Goal: Task Accomplishment & Management: Manage account settings

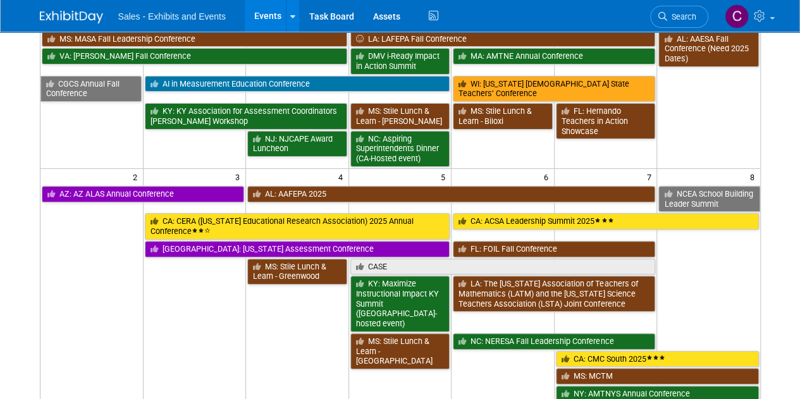
scroll to position [8, 0]
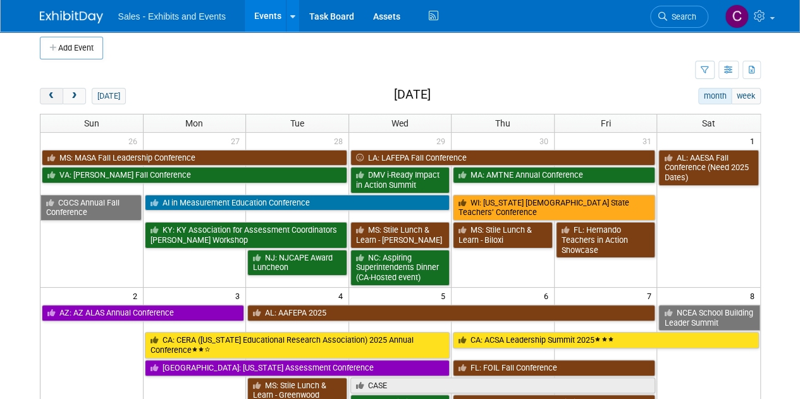
click at [47, 102] on button "prev" at bounding box center [51, 96] width 23 height 16
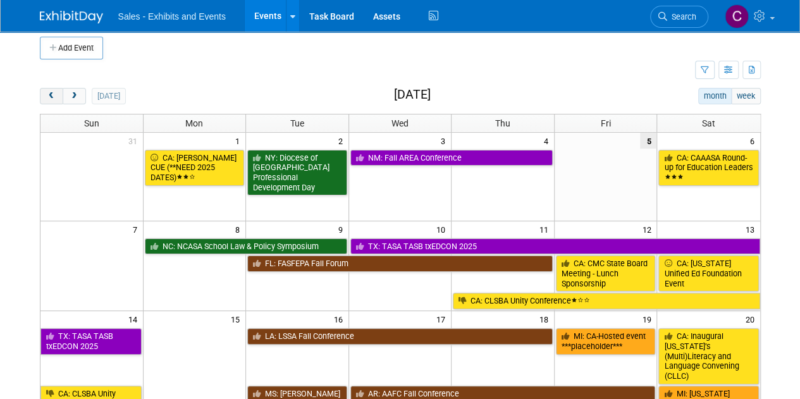
click at [47, 102] on button "prev" at bounding box center [51, 96] width 23 height 16
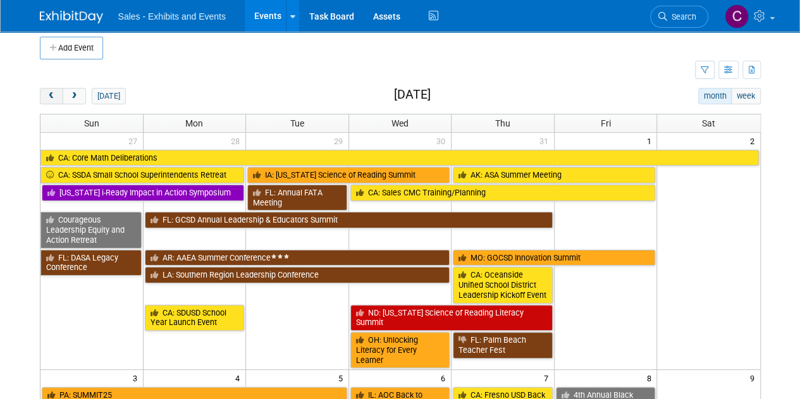
click at [47, 102] on button "prev" at bounding box center [51, 96] width 23 height 16
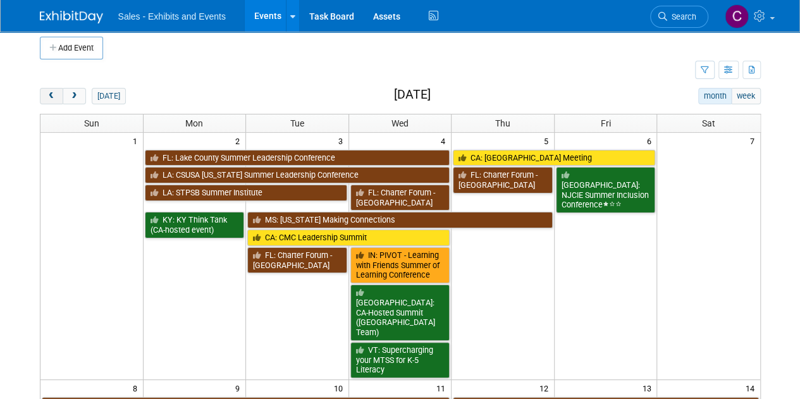
click at [47, 102] on button "prev" at bounding box center [51, 96] width 23 height 16
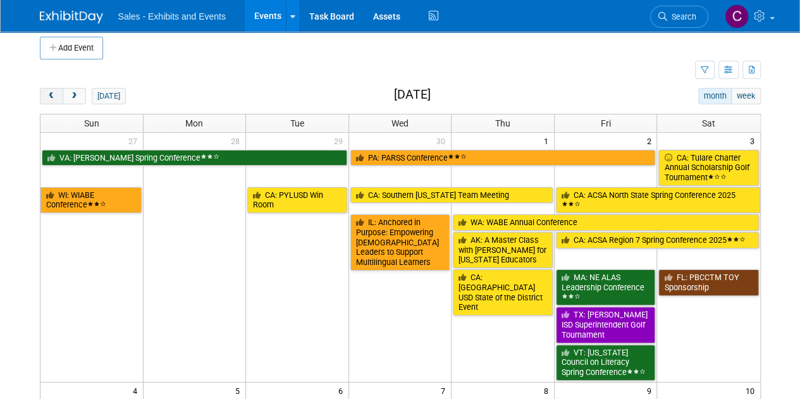
click at [47, 102] on button "prev" at bounding box center [51, 96] width 23 height 16
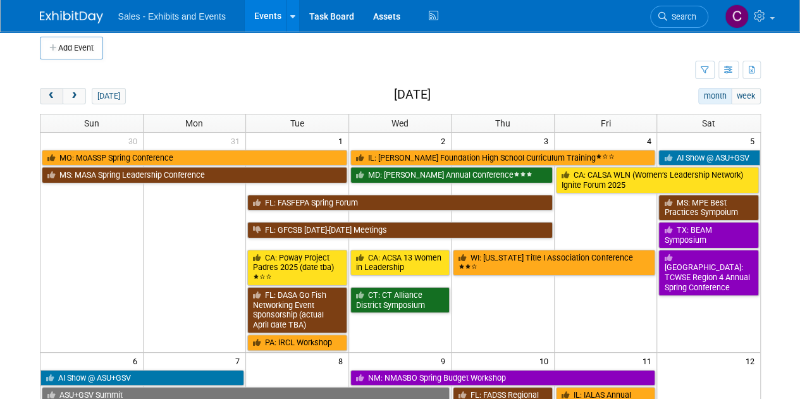
click at [47, 102] on button "prev" at bounding box center [51, 96] width 23 height 16
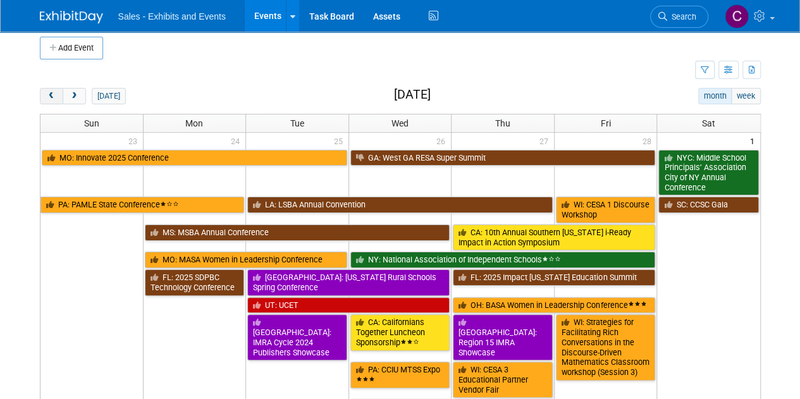
click at [47, 102] on button "prev" at bounding box center [51, 96] width 23 height 16
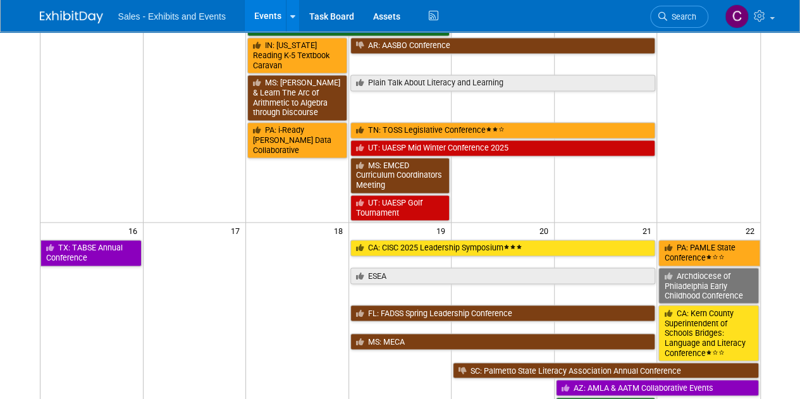
scroll to position [934, 0]
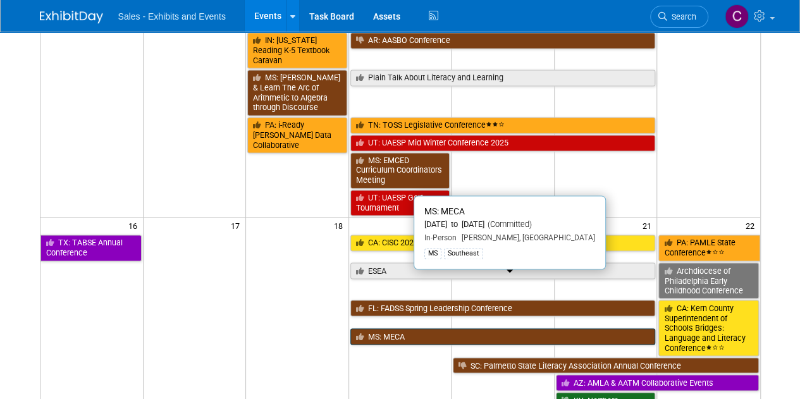
click at [415, 328] on link "MS: MECA" at bounding box center [502, 336] width 305 height 16
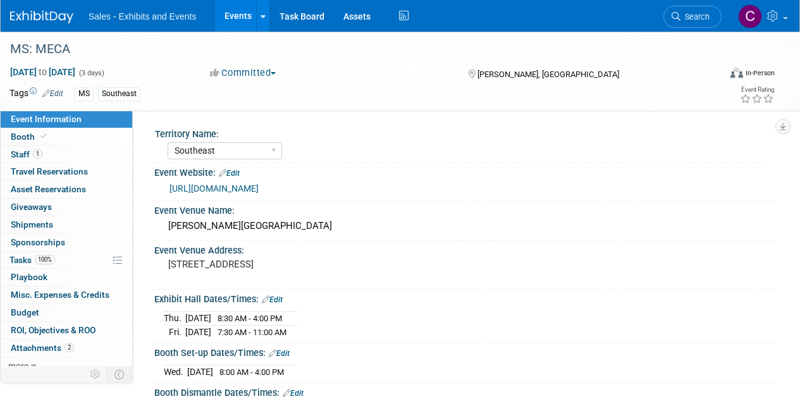
select select "Southeast"
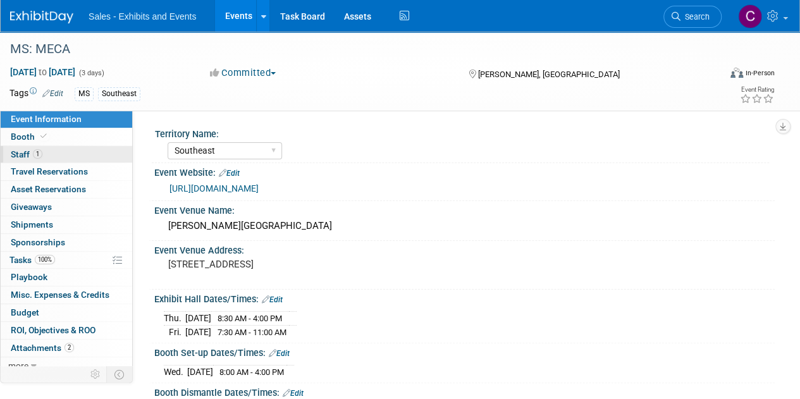
click at [25, 159] on span "Staff 1" at bounding box center [27, 154] width 32 height 10
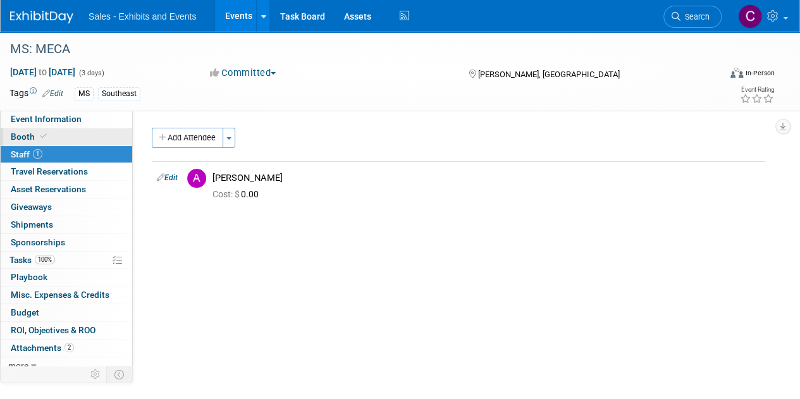
click at [25, 138] on span "Booth" at bounding box center [30, 136] width 39 height 10
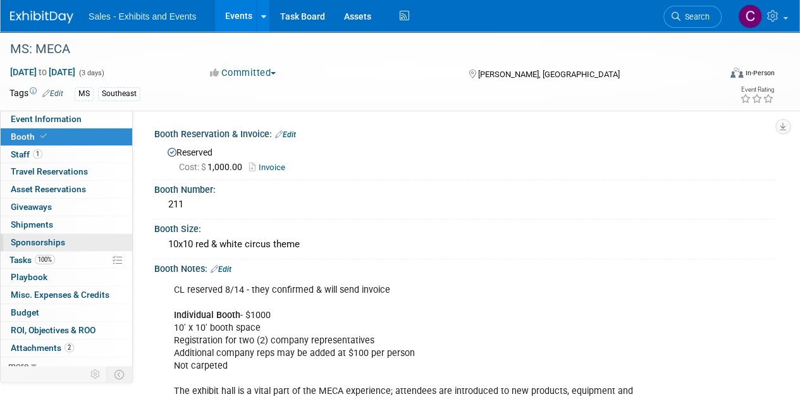
drag, startPoint x: 21, startPoint y: 263, endPoint x: 40, endPoint y: 248, distance: 24.8
click at [21, 263] on span "Tasks 100%" at bounding box center [32, 260] width 46 height 10
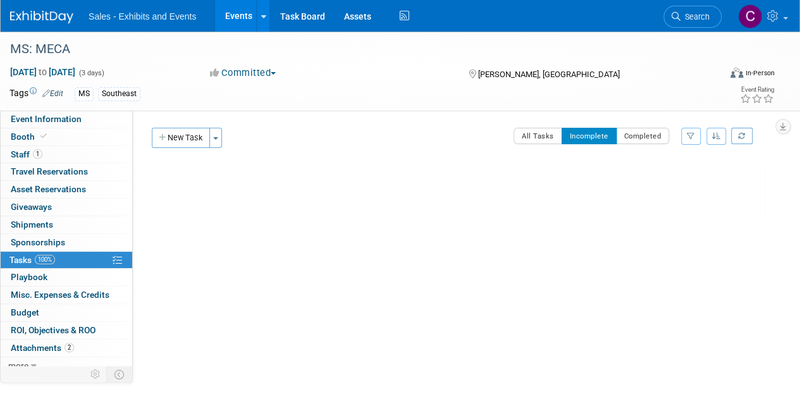
click at [241, 26] on link "Events" at bounding box center [238, 16] width 46 height 32
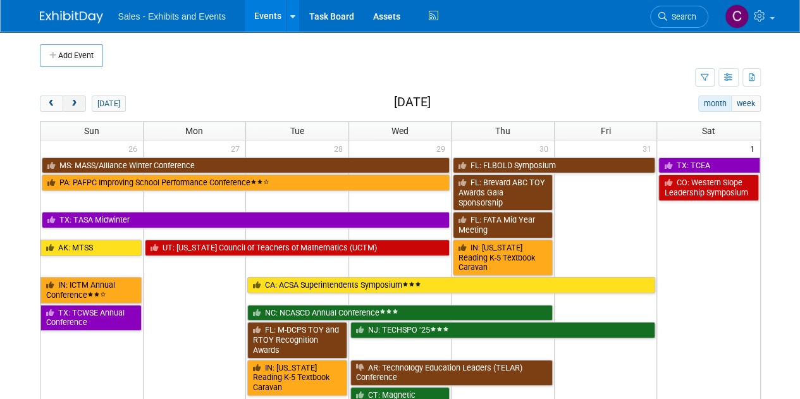
click at [79, 109] on button "next" at bounding box center [74, 103] width 23 height 16
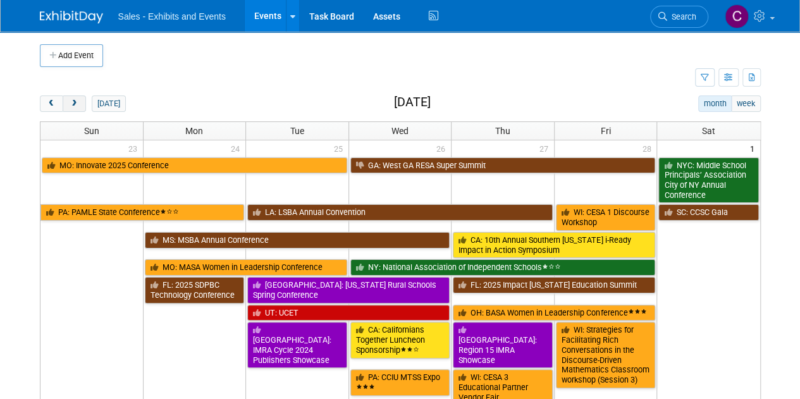
click at [79, 109] on button "next" at bounding box center [74, 103] width 23 height 16
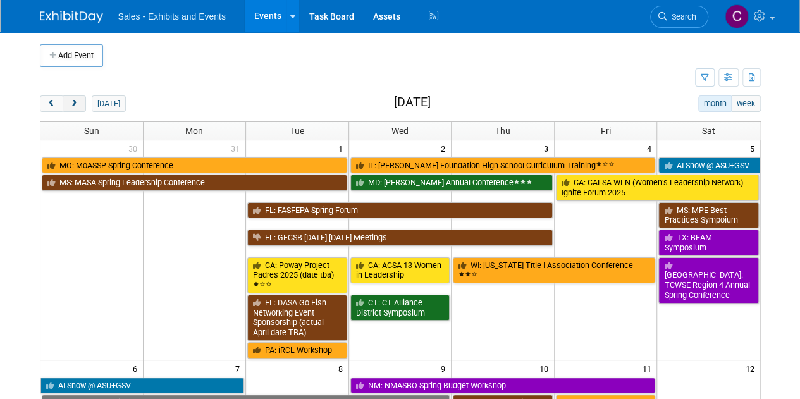
click at [79, 109] on button "next" at bounding box center [74, 103] width 23 height 16
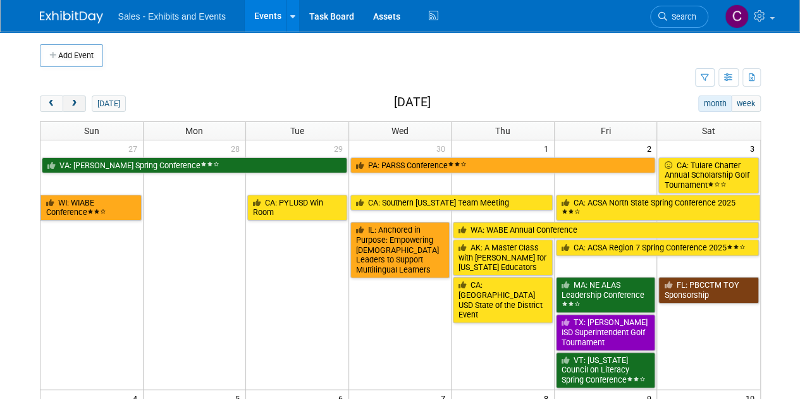
click at [79, 109] on button "next" at bounding box center [74, 103] width 23 height 16
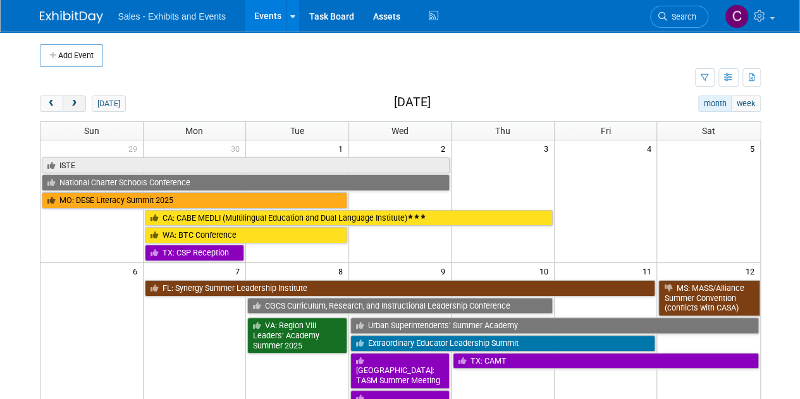
click at [79, 109] on button "next" at bounding box center [74, 103] width 23 height 16
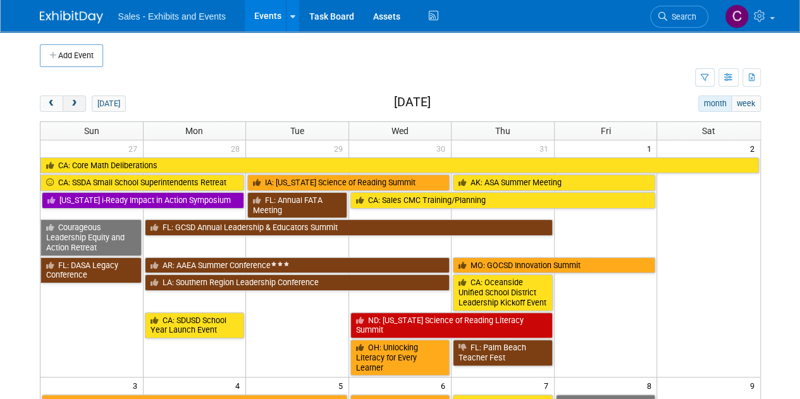
click at [79, 109] on button "next" at bounding box center [74, 103] width 23 height 16
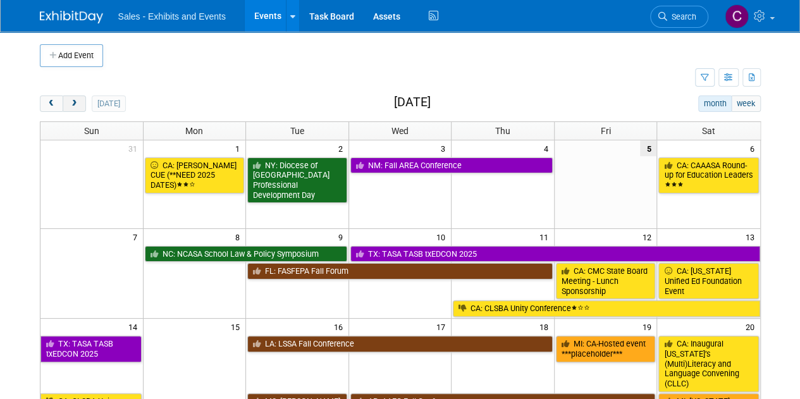
click at [79, 109] on button "next" at bounding box center [74, 103] width 23 height 16
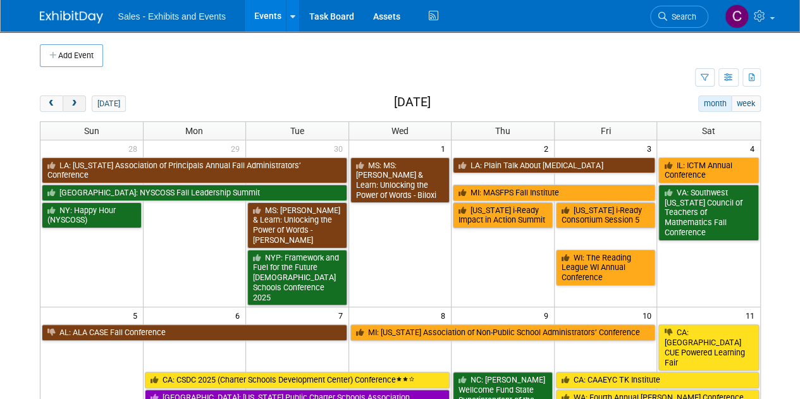
click at [79, 109] on button "next" at bounding box center [74, 103] width 23 height 16
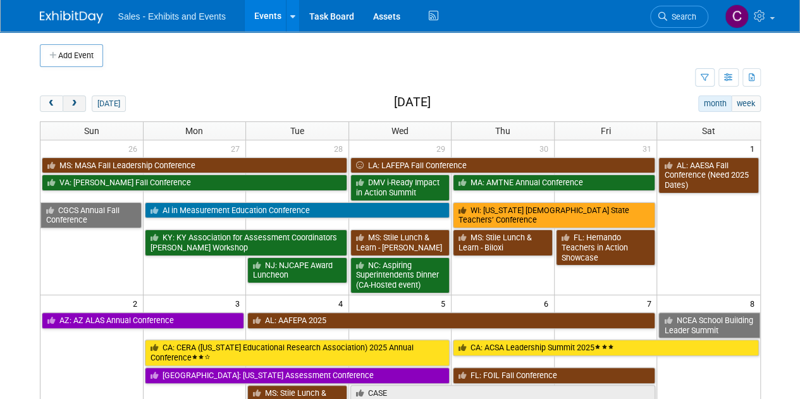
click at [79, 109] on button "next" at bounding box center [74, 103] width 23 height 16
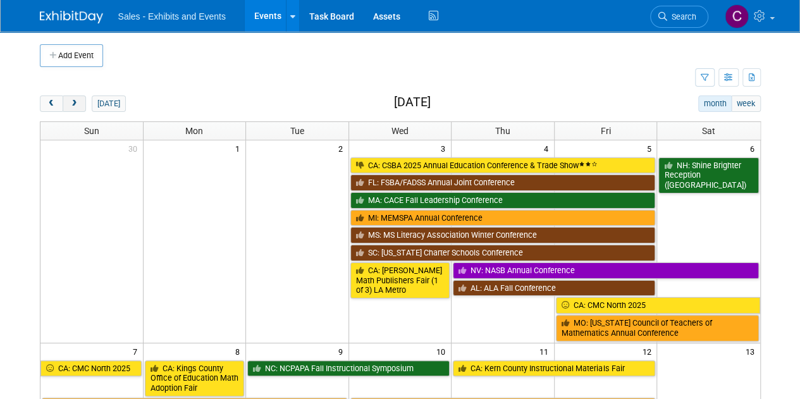
click at [79, 109] on button "next" at bounding box center [74, 103] width 23 height 16
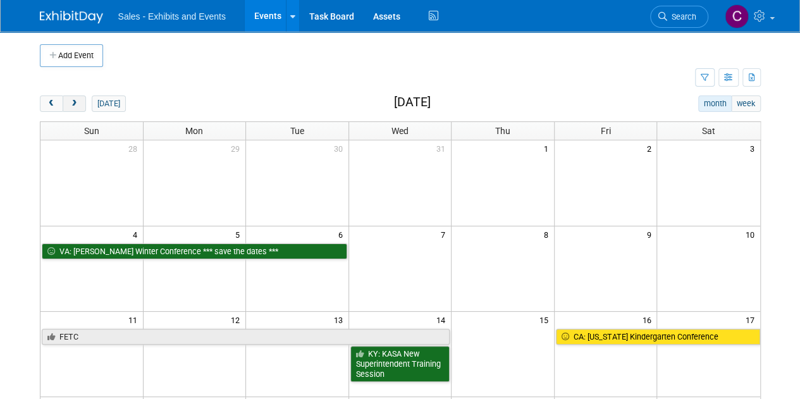
click at [79, 109] on button "next" at bounding box center [74, 103] width 23 height 16
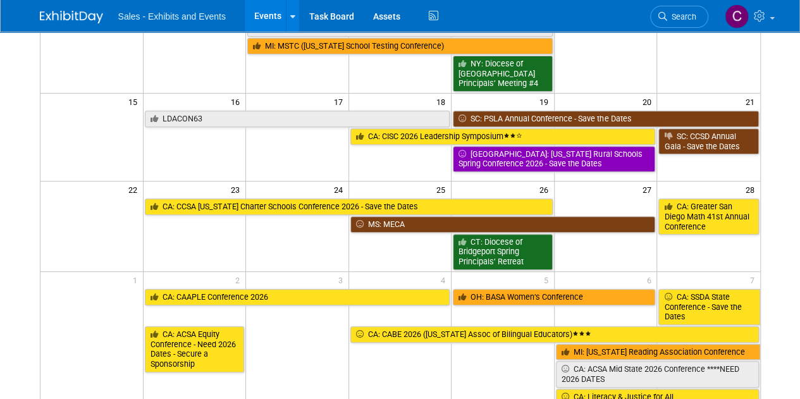
scroll to position [234, 0]
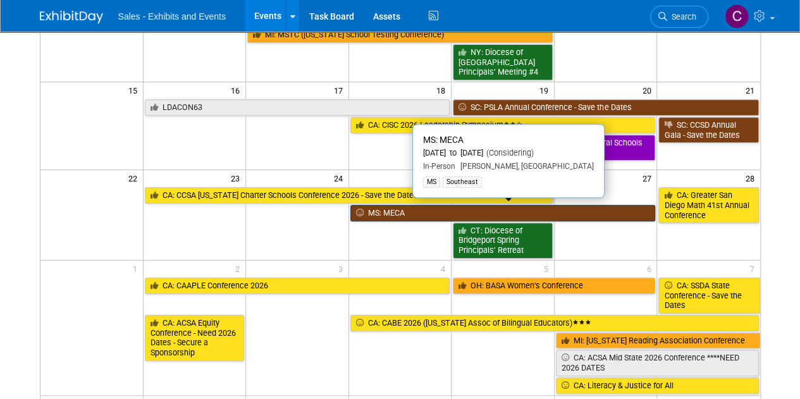
click at [389, 205] on link "MS: MECA" at bounding box center [502, 213] width 305 height 16
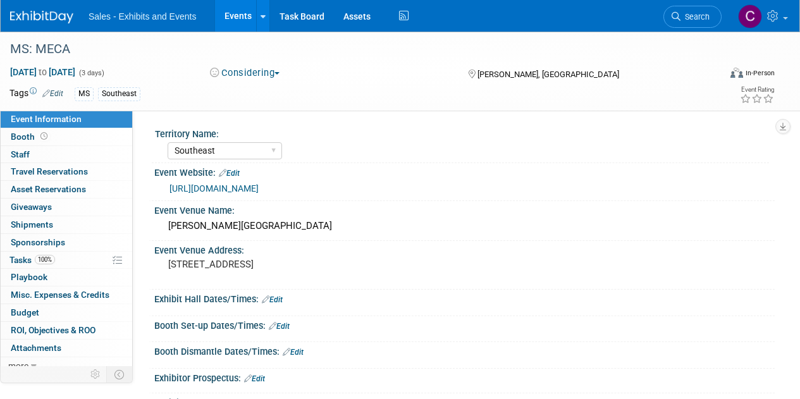
select select "Southeast"
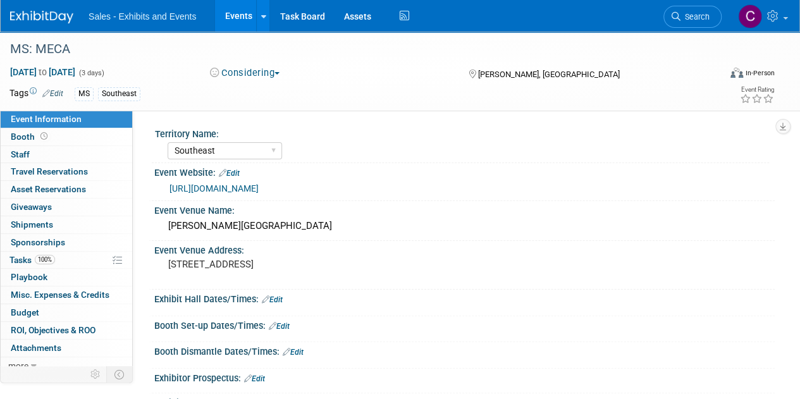
click at [257, 76] on button "Considering" at bounding box center [244, 72] width 79 height 13
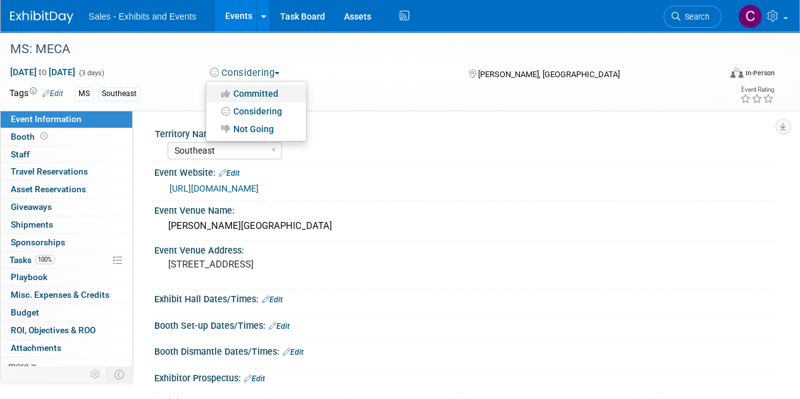
click at [258, 90] on link "Committed" at bounding box center [256, 94] width 100 height 18
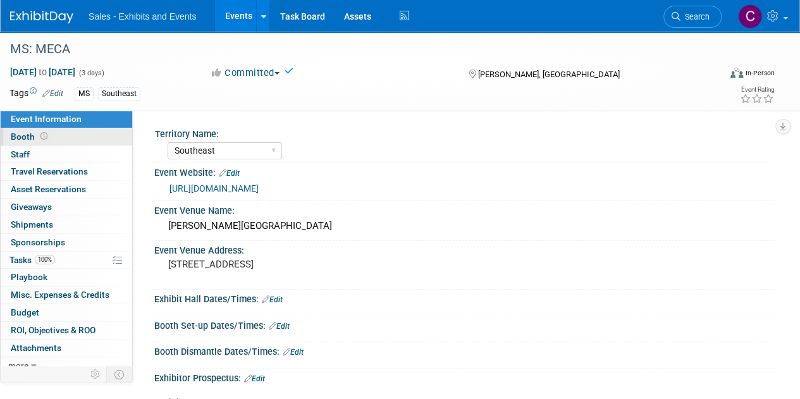
click at [34, 136] on span "Booth" at bounding box center [30, 136] width 39 height 10
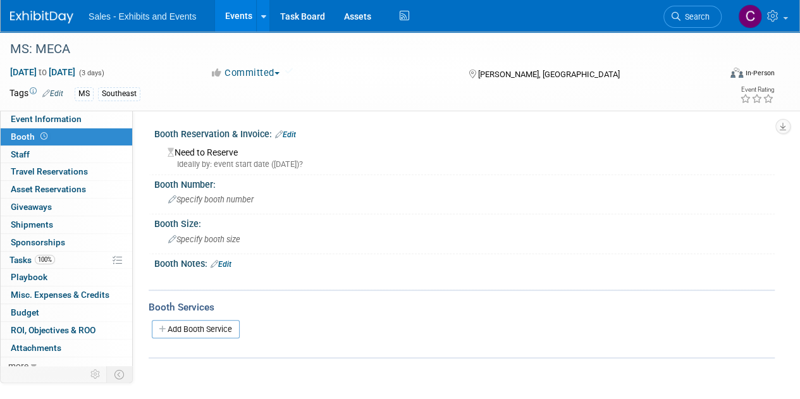
click at [296, 135] on link "Edit" at bounding box center [285, 134] width 21 height 9
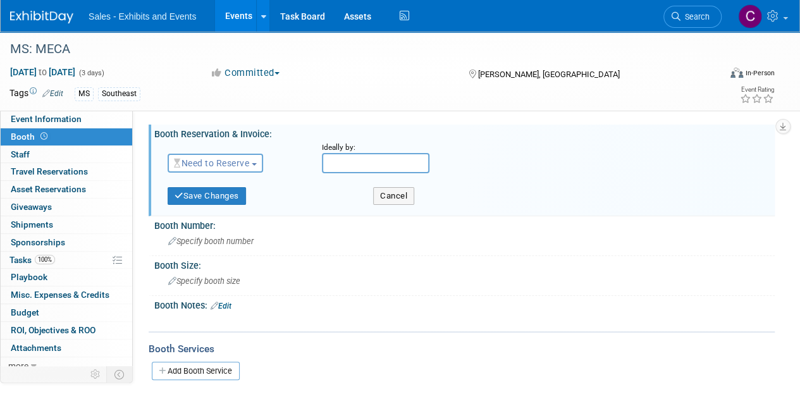
click at [208, 150] on div "Need to Reserve Need to Reserve Reserved No Reservation Required" at bounding box center [235, 160] width 154 height 37
click at [209, 160] on span "Need to Reserve" at bounding box center [211, 163] width 75 height 10
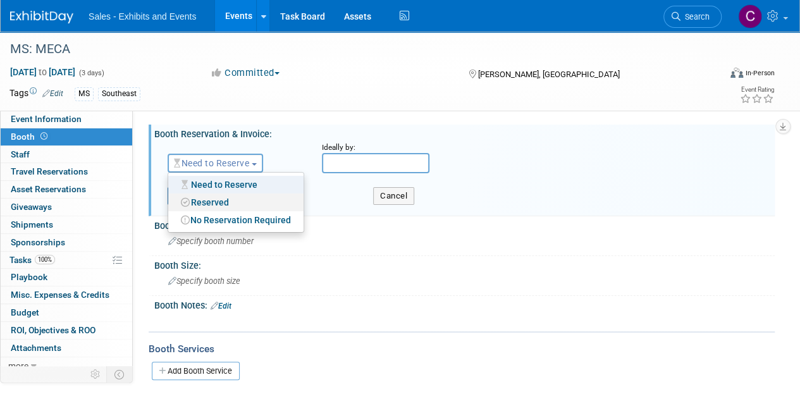
click at [207, 203] on link "Reserved" at bounding box center [235, 202] width 135 height 18
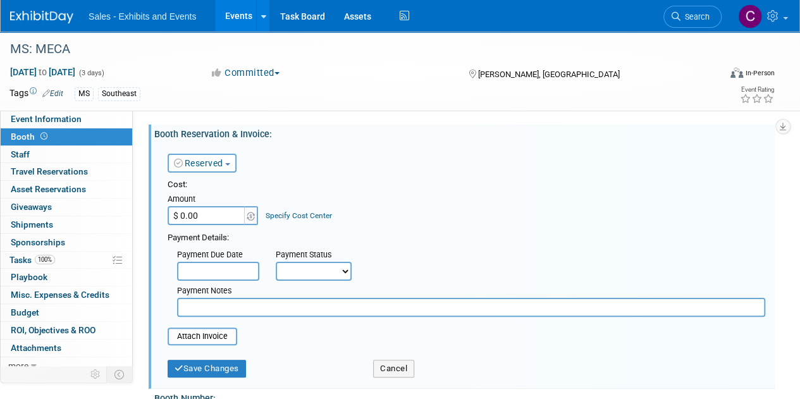
click at [211, 216] on input "$ 0.00" at bounding box center [207, 215] width 79 height 19
type input "$ 1,100.00"
click at [291, 266] on select "Not Paid Yet Partially Paid Paid in Full" at bounding box center [314, 271] width 76 height 19
select select "3"
click at [276, 262] on select "Not Paid Yet Partially Paid Paid in Full" at bounding box center [314, 271] width 76 height 19
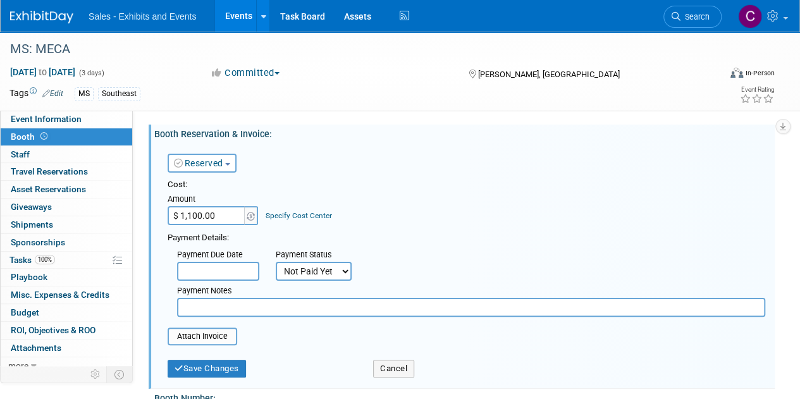
click at [224, 310] on input "text" at bounding box center [471, 307] width 588 height 19
type input "need invoice"
click at [219, 372] on button "Save Changes" at bounding box center [207, 369] width 78 height 18
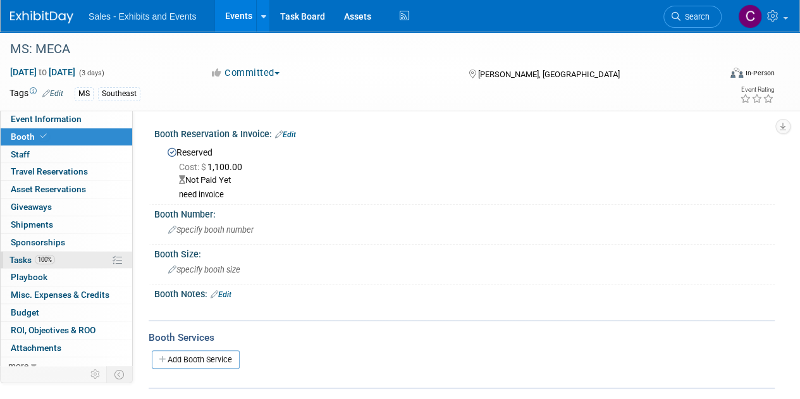
click at [21, 252] on link "100% Tasks 100%" at bounding box center [66, 260] width 131 height 17
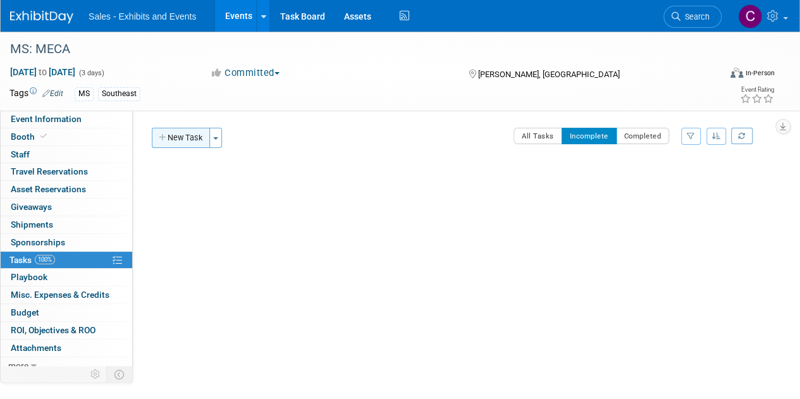
click at [176, 142] on button "New Task" at bounding box center [181, 138] width 58 height 20
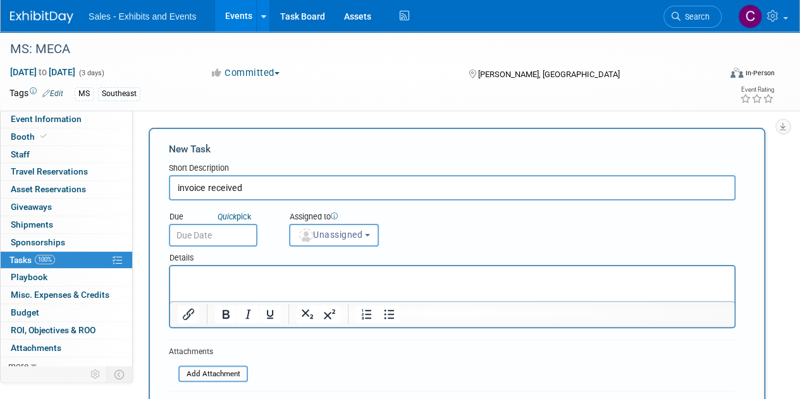
type input "invoice received"
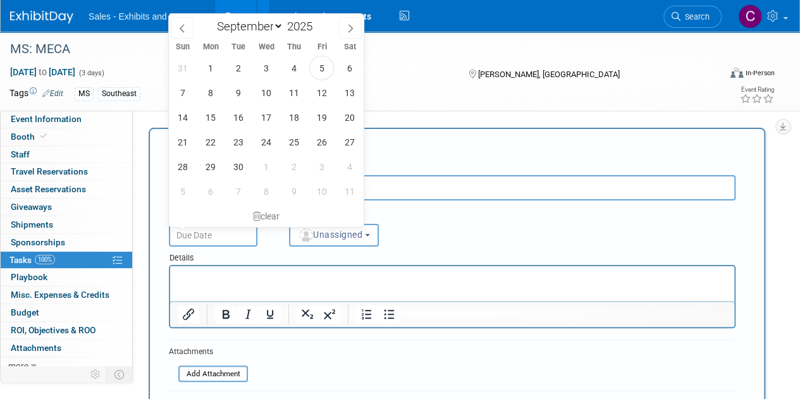
click at [226, 246] on input "text" at bounding box center [213, 235] width 88 height 23
click at [326, 127] on span "19" at bounding box center [321, 117] width 25 height 25
type input "Sep 19, 2025"
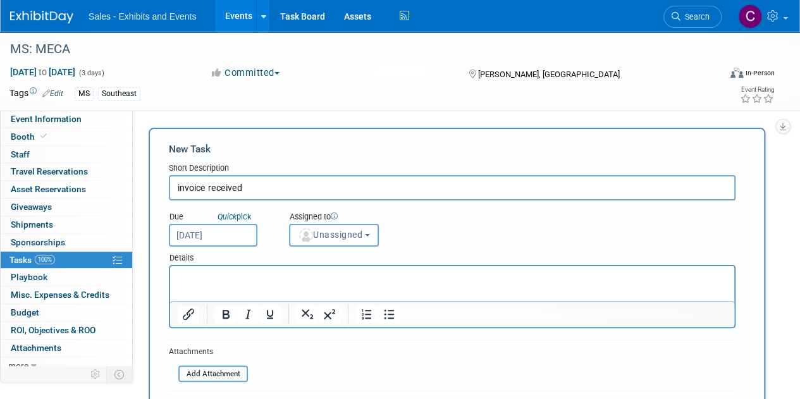
click at [337, 238] on span "Unassigned" at bounding box center [330, 234] width 64 height 10
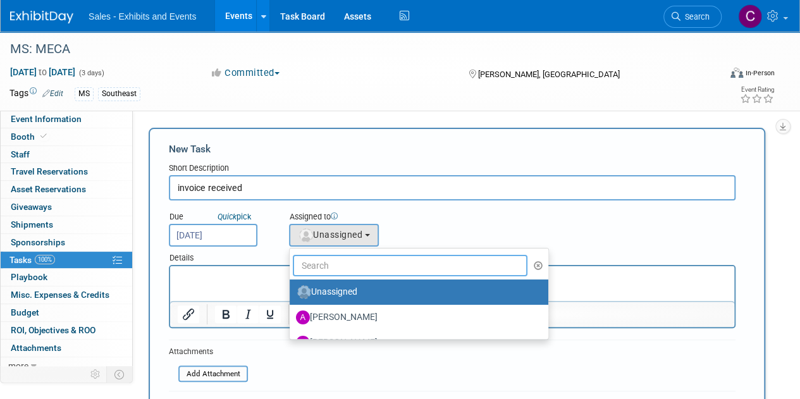
click at [345, 265] on input "text" at bounding box center [410, 265] width 235 height 21
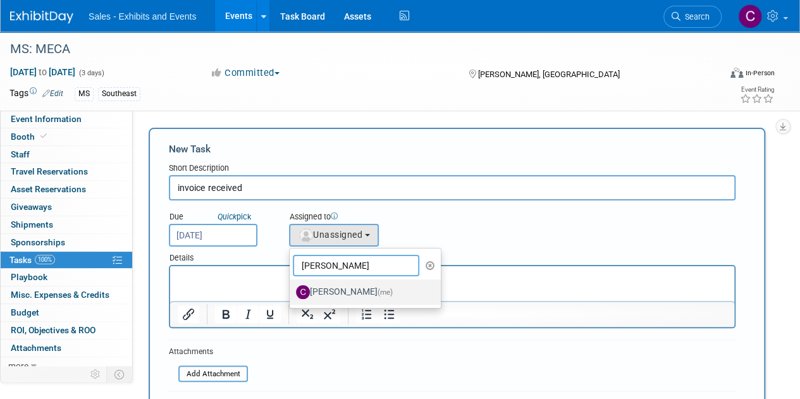
type input "christine"
click at [356, 291] on label "Christine Lurz (me)" at bounding box center [362, 292] width 132 height 20
click at [291, 291] on input "Christine Lurz (me)" at bounding box center [287, 290] width 8 height 8
select select "a9e3834d-668b-4315-a5d4-069993be606a"
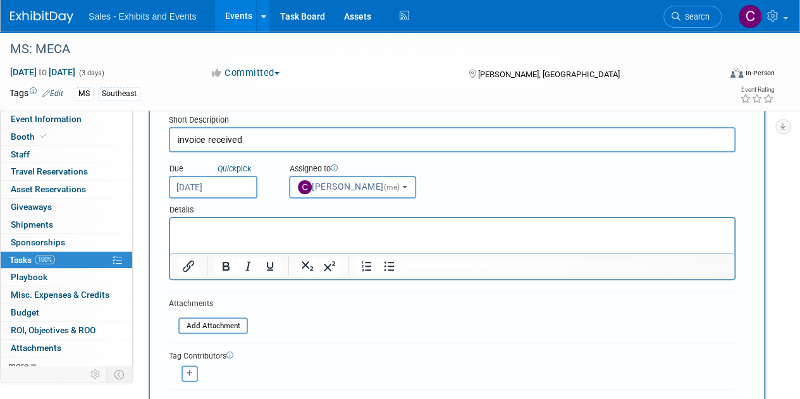
scroll to position [50, 0]
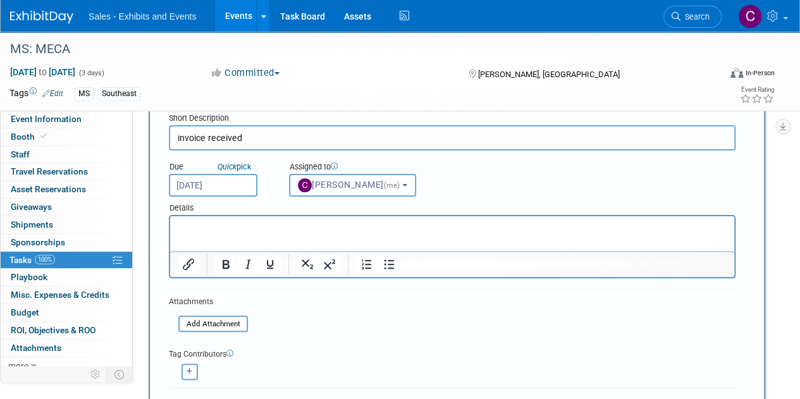
click at [315, 127] on input "invoice received" at bounding box center [452, 137] width 566 height 25
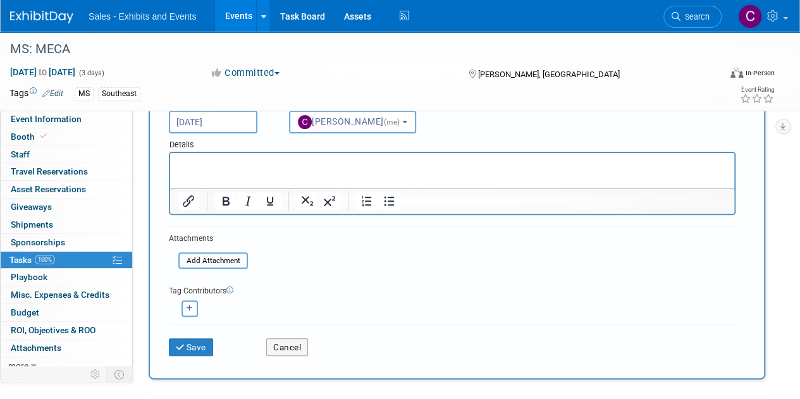
scroll to position [133, 0]
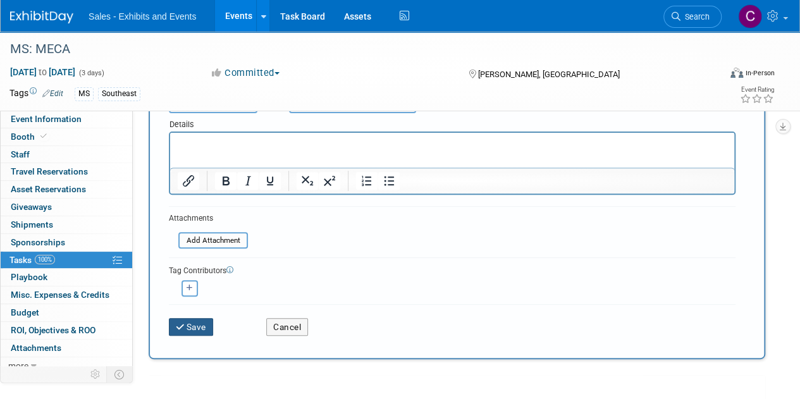
type input "invoice received?"
click at [211, 325] on button "Save" at bounding box center [191, 327] width 44 height 18
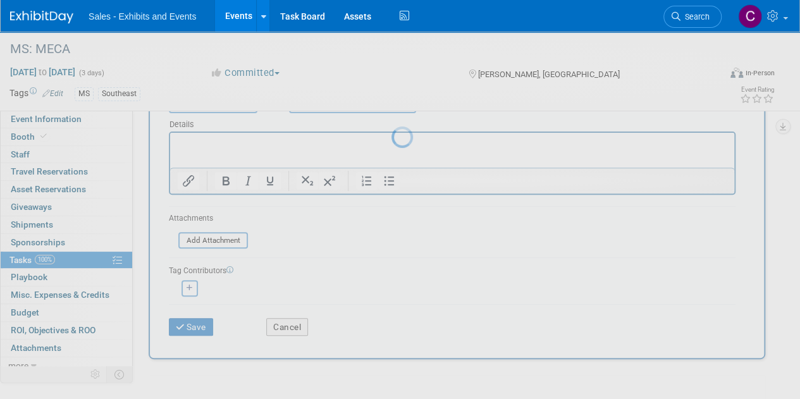
scroll to position [0, 0]
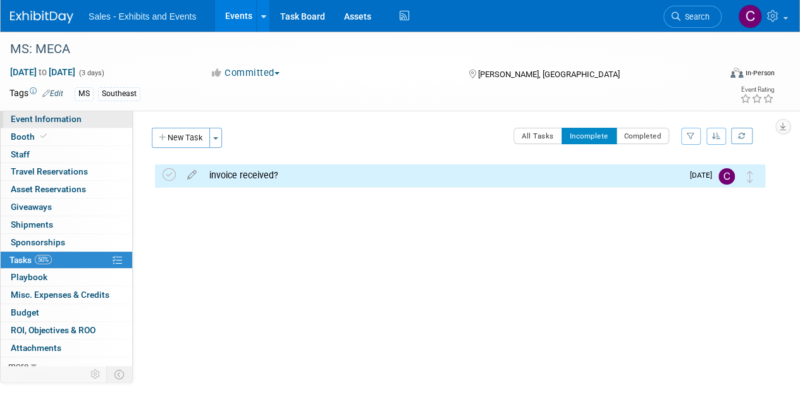
click at [68, 121] on span "Event Information" at bounding box center [46, 119] width 71 height 10
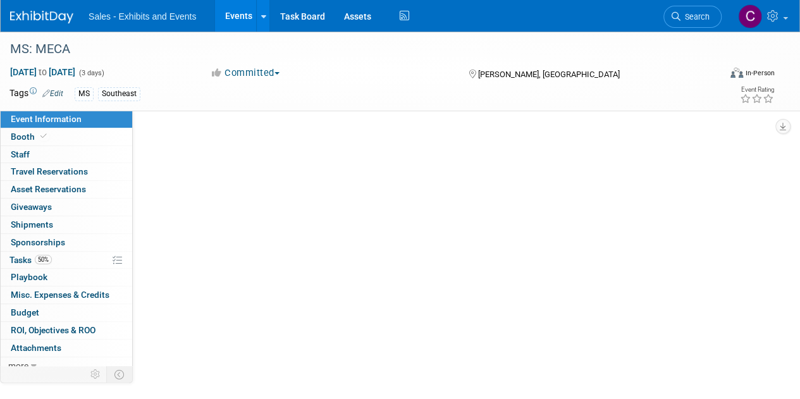
select select "Southeast"
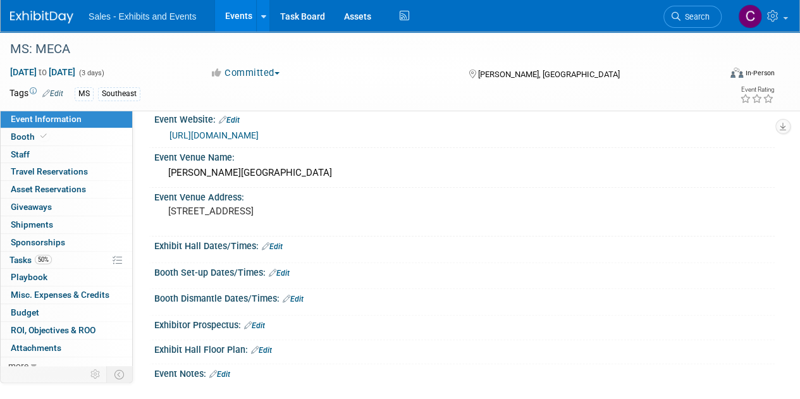
scroll to position [76, 0]
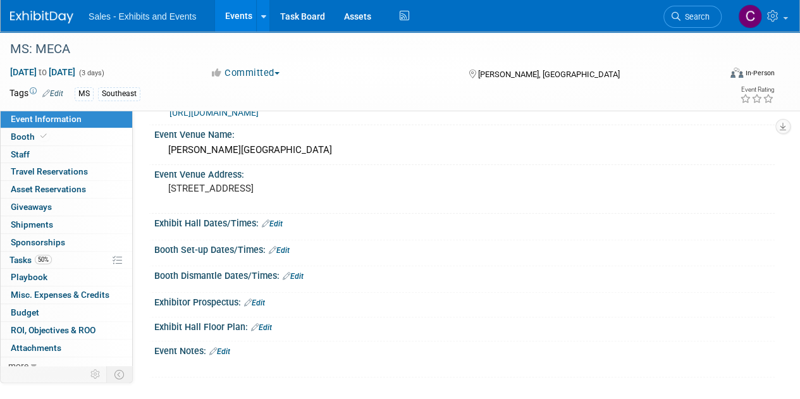
click at [265, 323] on link "Edit" at bounding box center [261, 327] width 21 height 9
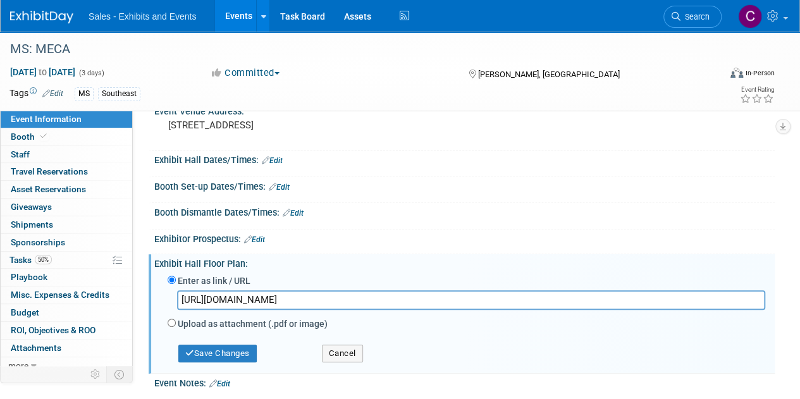
scroll to position [172, 0]
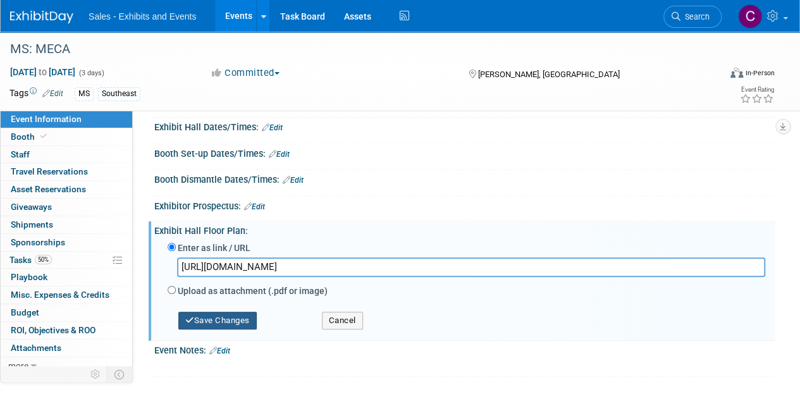
type input "https://www.ms-meca.org/exhibitors"
click at [217, 314] on button "Save Changes" at bounding box center [217, 321] width 78 height 18
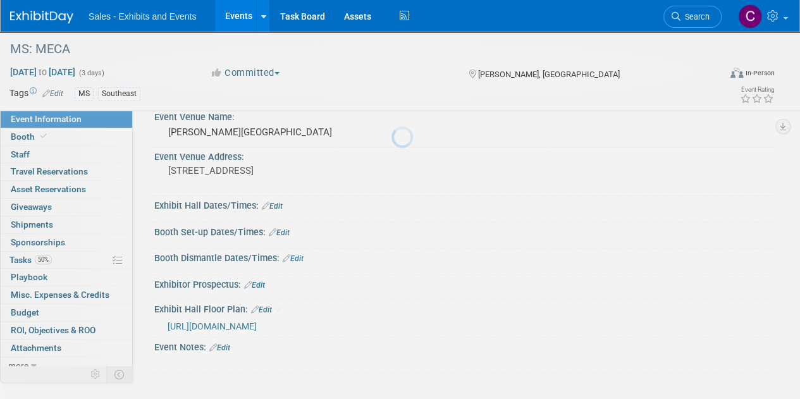
scroll to position [90, 0]
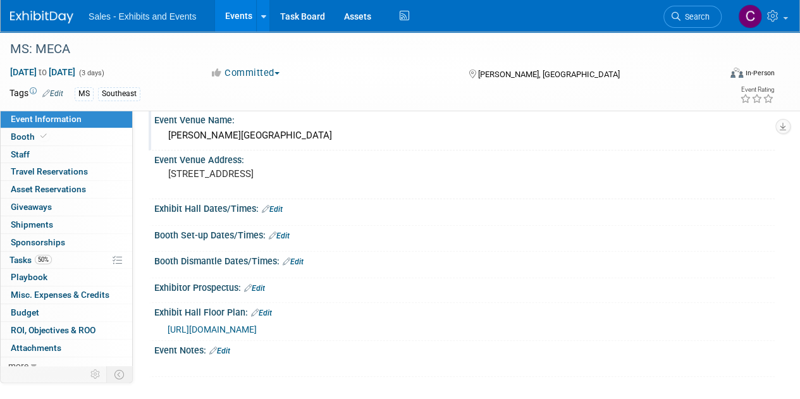
click at [293, 140] on div "Jackson Convention Center" at bounding box center [464, 136] width 601 height 20
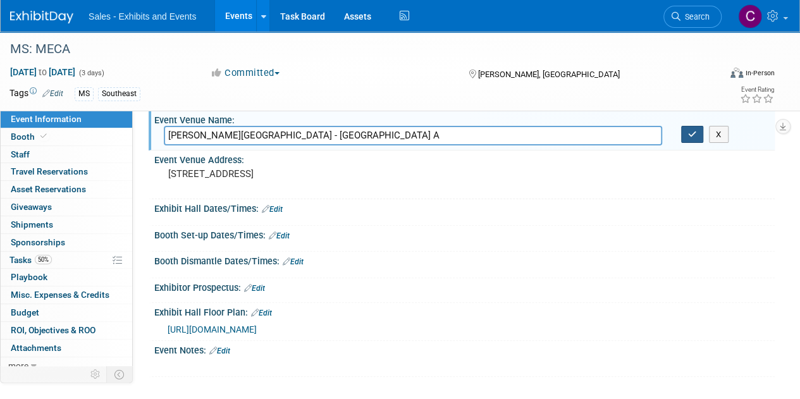
type input "Jackson Convention Center - Exhibit Hall A"
click at [689, 137] on icon "button" at bounding box center [692, 134] width 9 height 8
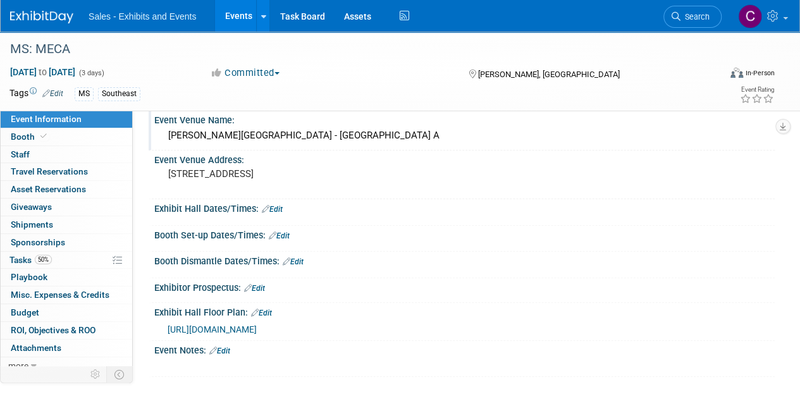
click at [225, 348] on link "Edit" at bounding box center [219, 350] width 21 height 9
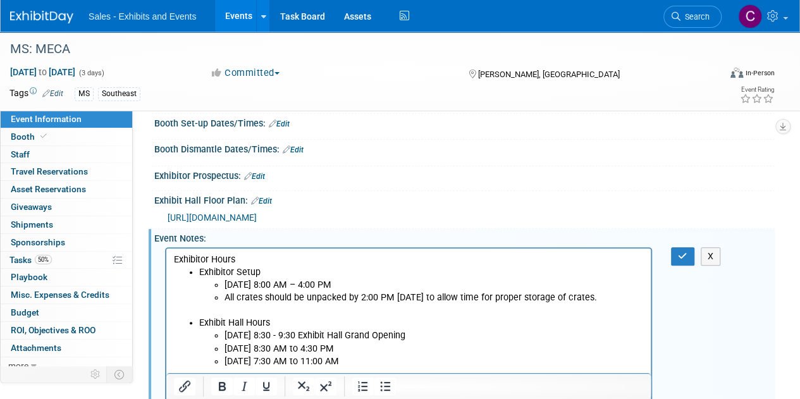
scroll to position [194, 0]
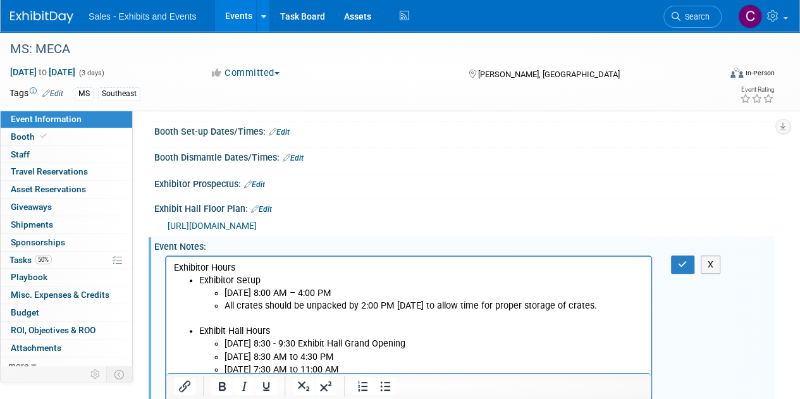
click at [283, 132] on link "Edit" at bounding box center [279, 132] width 21 height 9
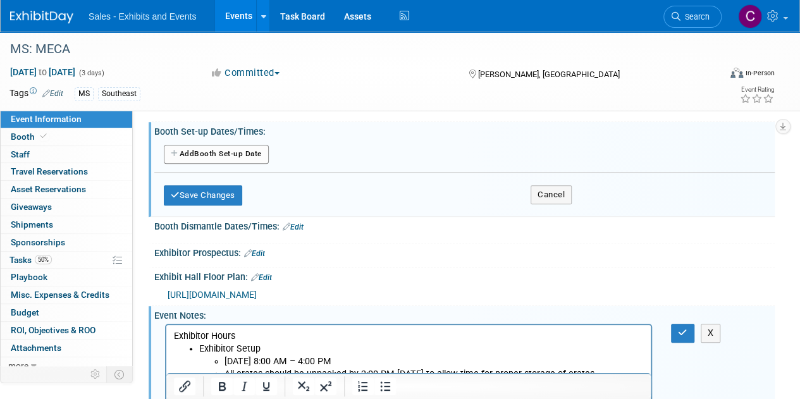
click at [242, 143] on div "Add Another Booth Set-up Date" at bounding box center [464, 155] width 620 height 24
click at [248, 159] on button "Add Another Booth Set-up Date" at bounding box center [216, 154] width 105 height 19
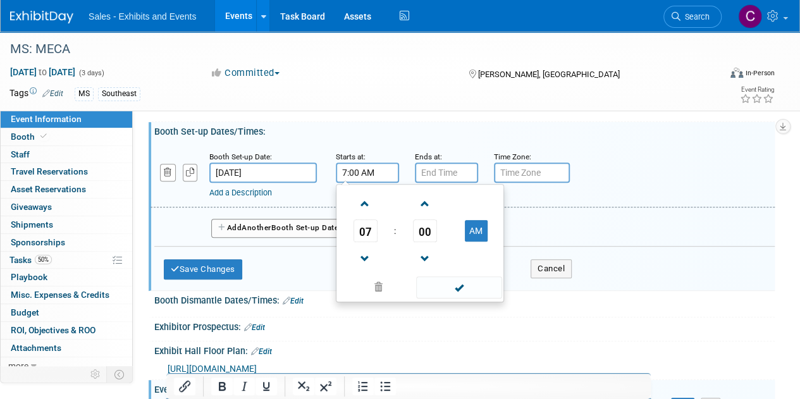
click at [359, 175] on input "7:00 AM" at bounding box center [367, 172] width 63 height 20
click at [372, 205] on span at bounding box center [365, 204] width 22 height 22
type input "8:00 AM"
click at [440, 281] on span at bounding box center [458, 287] width 85 height 22
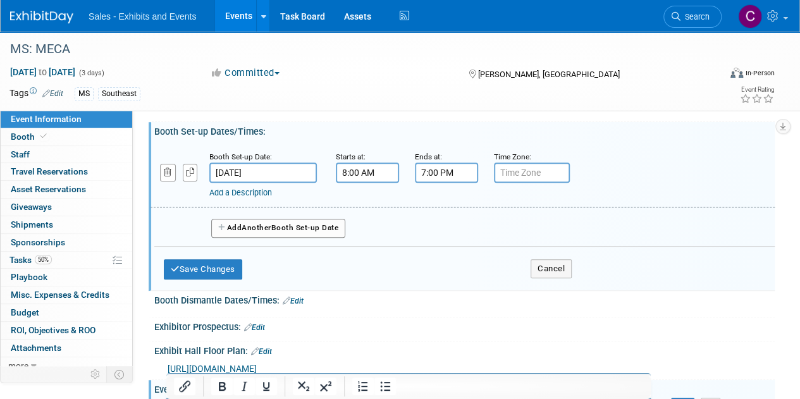
click at [437, 162] on input "7:00 PM" at bounding box center [446, 172] width 63 height 20
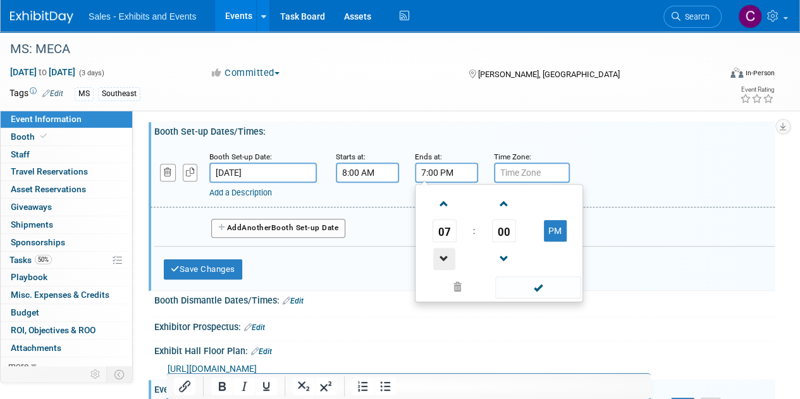
click at [445, 255] on span at bounding box center [444, 259] width 22 height 22
type input "4:00 PM"
click at [522, 286] on span at bounding box center [537, 287] width 85 height 22
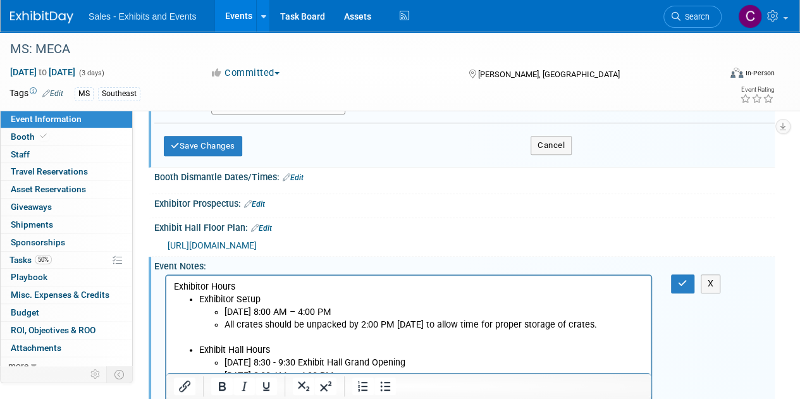
scroll to position [314, 0]
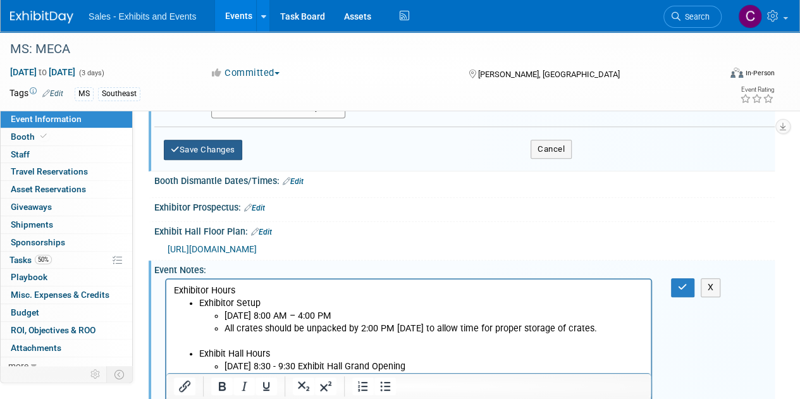
click at [238, 152] on button "Save Changes" at bounding box center [203, 150] width 78 height 20
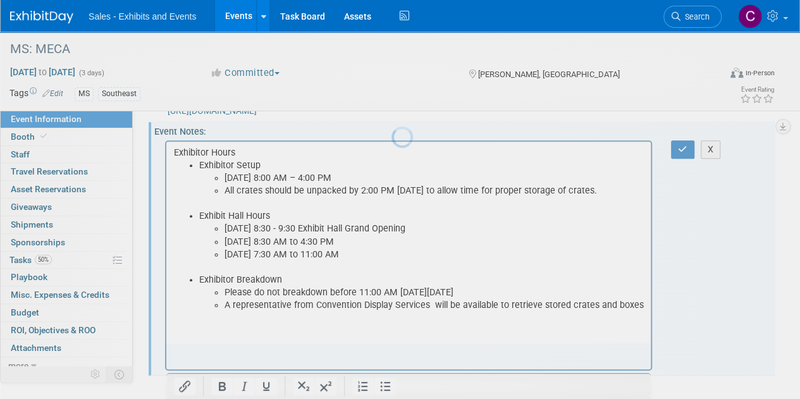
scroll to position [305, 0]
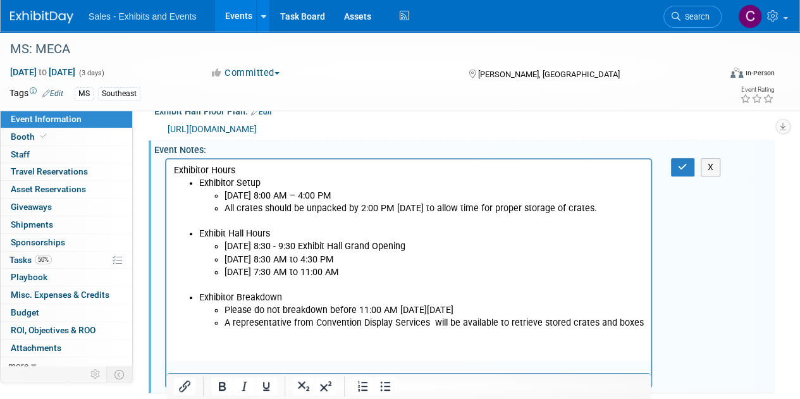
drag, startPoint x: 625, startPoint y: 211, endPoint x: 316, endPoint y: 310, distance: 324.1
click at [166, 159] on html "Exhibitor Hours Exhibitor Setup Wednesday, February 25, 2026 – 8:00 AM – 4:00 P…" at bounding box center [408, 244] width 484 height 170
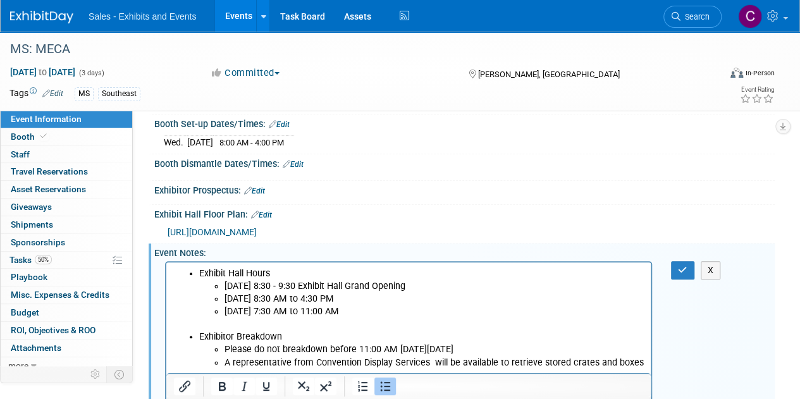
scroll to position [201, 0]
click at [299, 161] on link "Edit" at bounding box center [293, 165] width 21 height 9
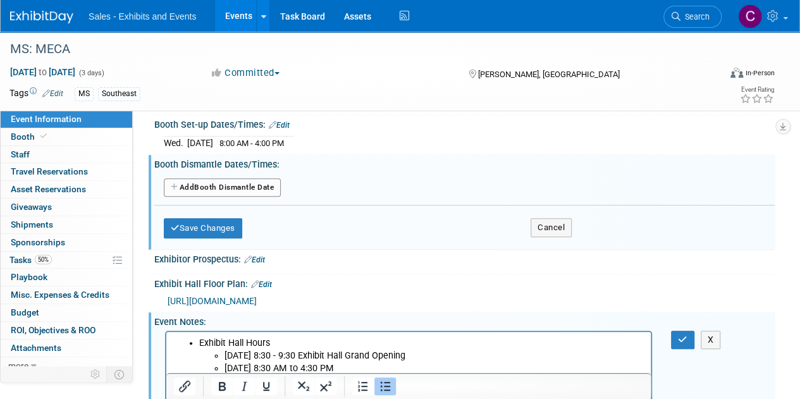
click at [229, 184] on button "Add Another Booth Dismantle Date" at bounding box center [222, 187] width 117 height 19
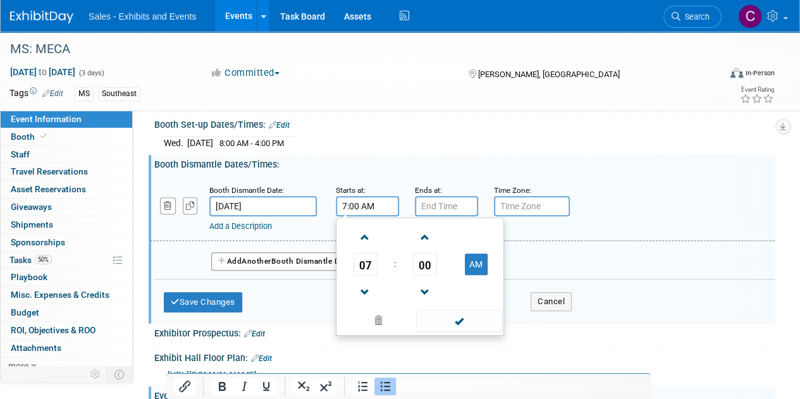
click at [366, 202] on input "7:00 AM" at bounding box center [367, 206] width 63 height 20
click at [367, 227] on span at bounding box center [365, 237] width 22 height 22
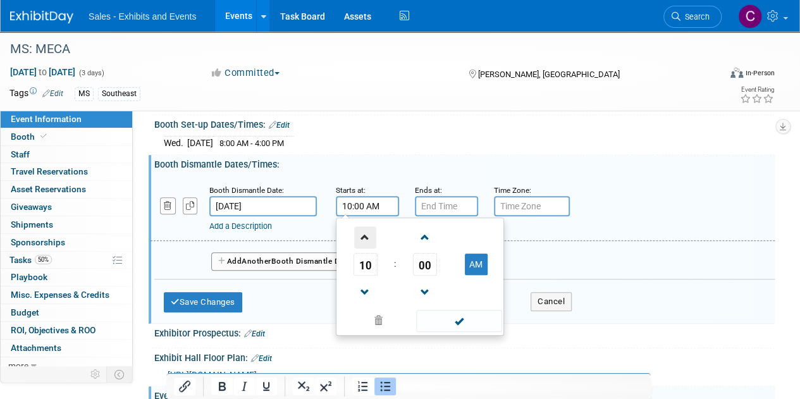
type input "11:00 AM"
click at [446, 324] on span at bounding box center [458, 321] width 85 height 22
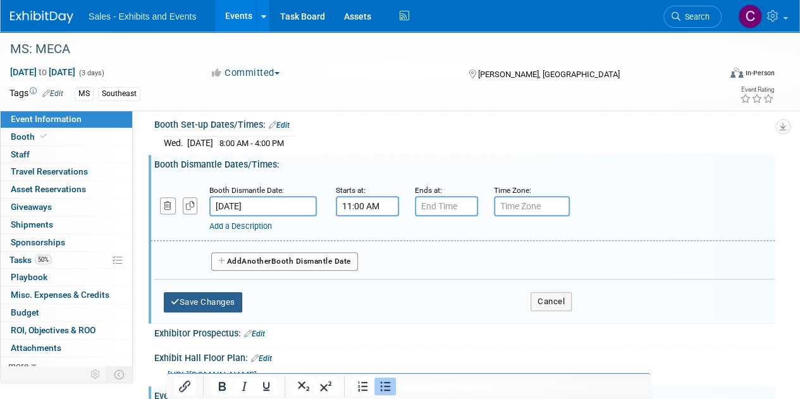
click at [207, 303] on button "Save Changes" at bounding box center [203, 302] width 78 height 20
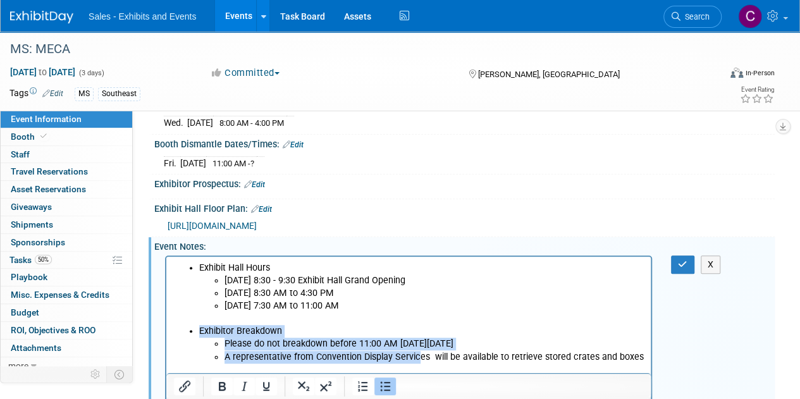
scroll to position [234, 0]
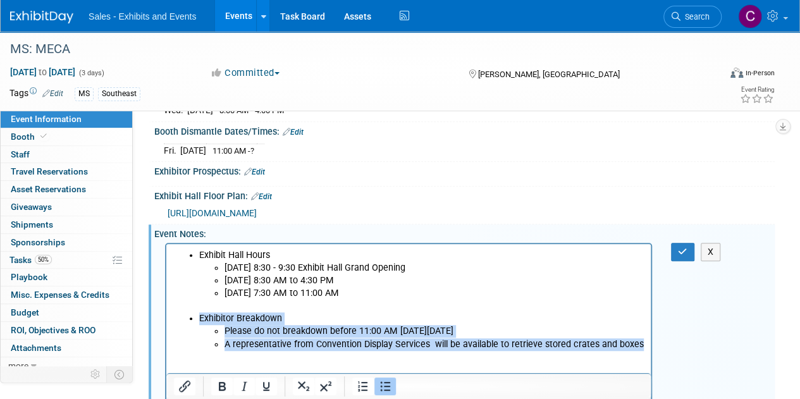
drag, startPoint x: 187, startPoint y: 319, endPoint x: 817, endPoint y: 602, distance: 690.9
click at [650, 350] on html "Exhibit Hall Hours Thursday, February 26, 2026 – 8:30 - 9:30 Exhibit Hall Grand…" at bounding box center [408, 296] width 484 height 107
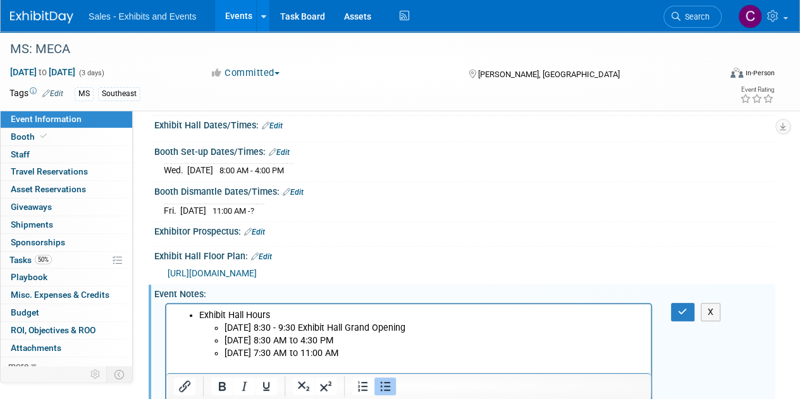
scroll to position [167, 0]
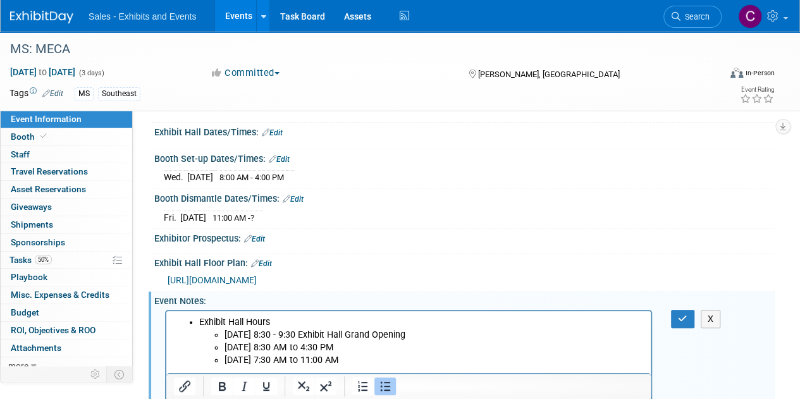
click at [275, 131] on link "Edit" at bounding box center [272, 132] width 21 height 9
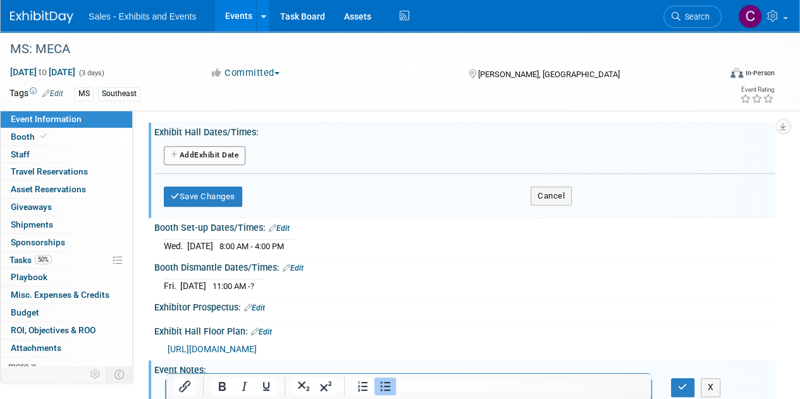
click at [217, 149] on button "Add Another Exhibit Date" at bounding box center [205, 155] width 82 height 19
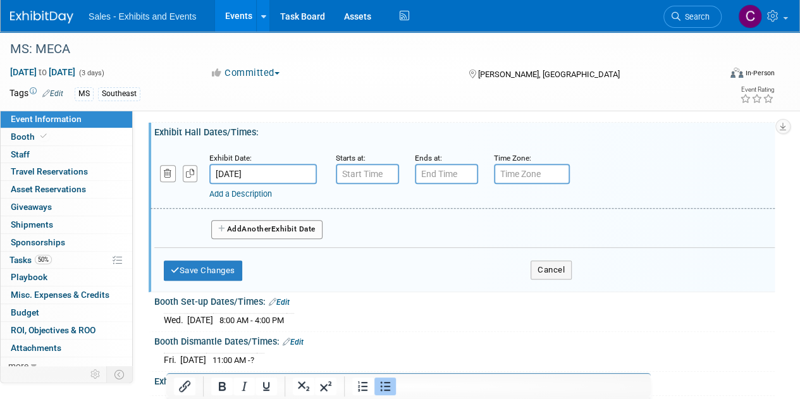
click at [279, 173] on input "Feb 25, 2026" at bounding box center [262, 174] width 107 height 20
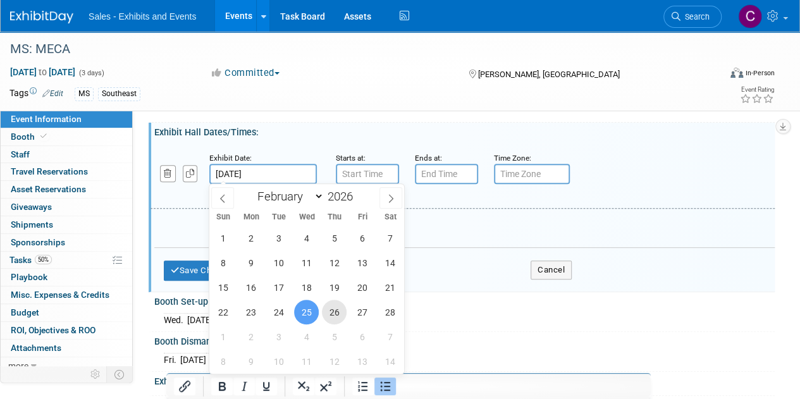
click at [335, 308] on span "26" at bounding box center [334, 312] width 25 height 25
type input "Feb 26, 2026"
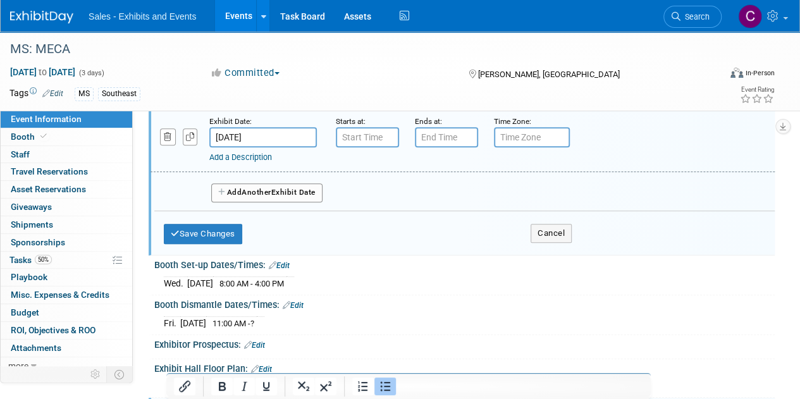
scroll to position [300, 0]
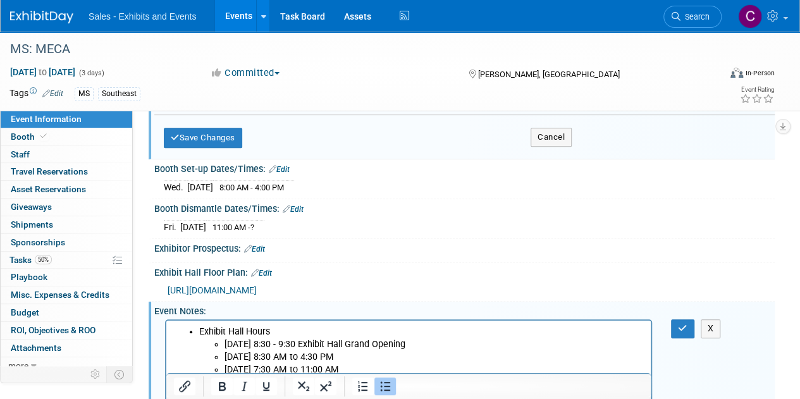
click at [413, 343] on p "Thursday, February 26, 2026 – 8:30 - 9:30 Exhibit Hall Grand Opening" at bounding box center [433, 344] width 419 height 13
drag, startPoint x: 413, startPoint y: 343, endPoint x: 485, endPoint y: 345, distance: 71.4
click at [485, 345] on p "Thursday, February 26, 2026 – 8:30 - 9:30 Exhibit Hall Grand Opening" at bounding box center [433, 344] width 419 height 13
copy p "Exhibit Hall Grand Opening"
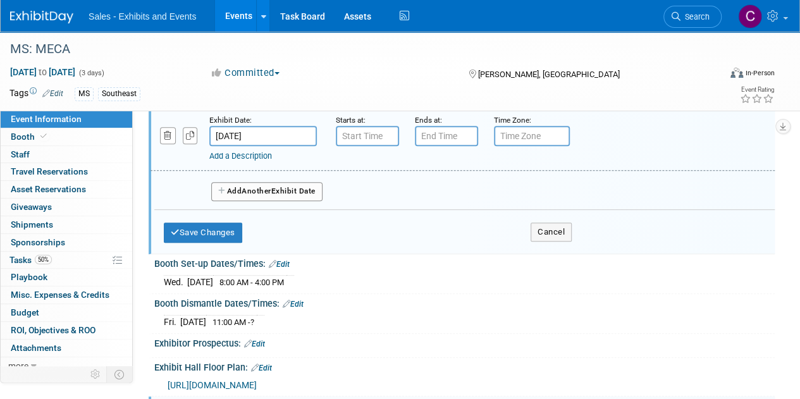
scroll to position [185, 0]
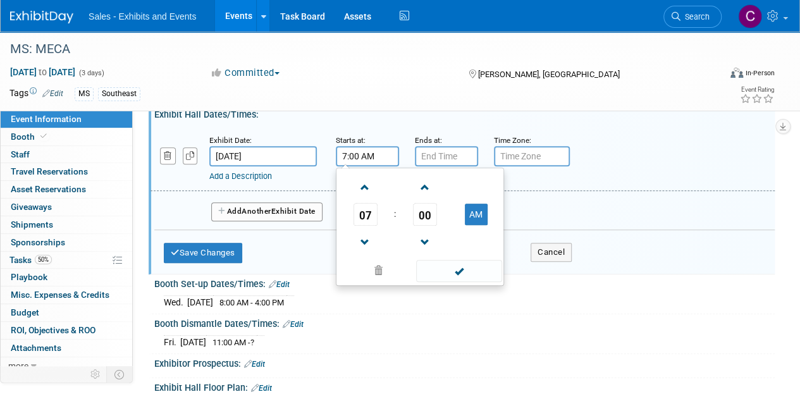
click at [362, 155] on input "7:00 AM" at bounding box center [367, 156] width 63 height 20
click at [365, 193] on span at bounding box center [365, 187] width 22 height 22
click at [426, 218] on span "00" at bounding box center [425, 214] width 24 height 23
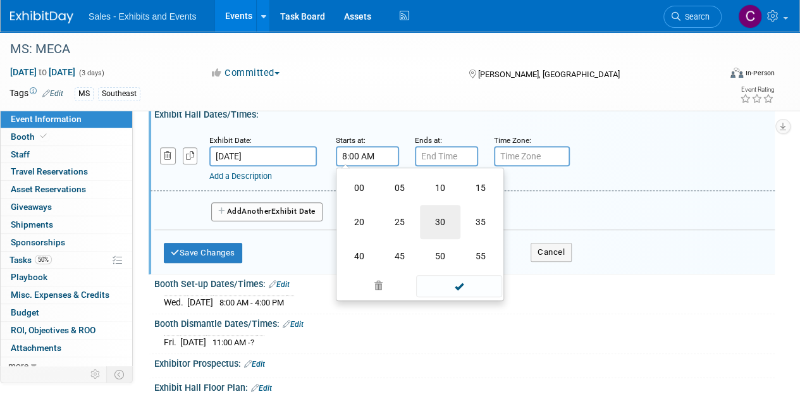
click at [426, 227] on td "30" at bounding box center [440, 222] width 40 height 34
type input "8:30 AM"
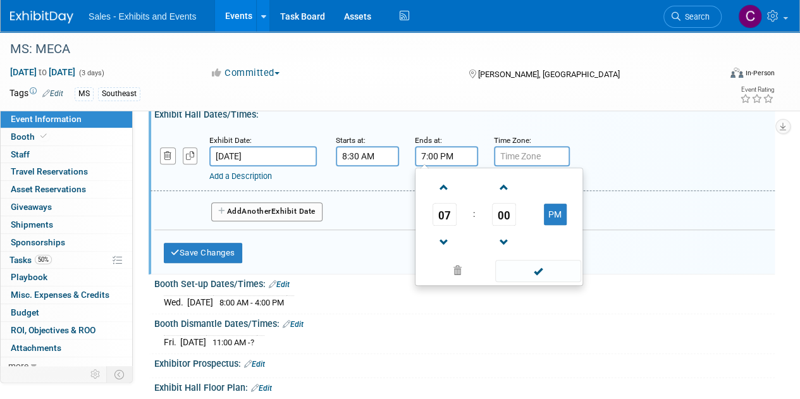
click at [432, 152] on input "7:00 PM" at bounding box center [446, 156] width 63 height 20
click at [444, 192] on span at bounding box center [444, 187] width 22 height 22
click at [498, 207] on span "00" at bounding box center [504, 214] width 24 height 23
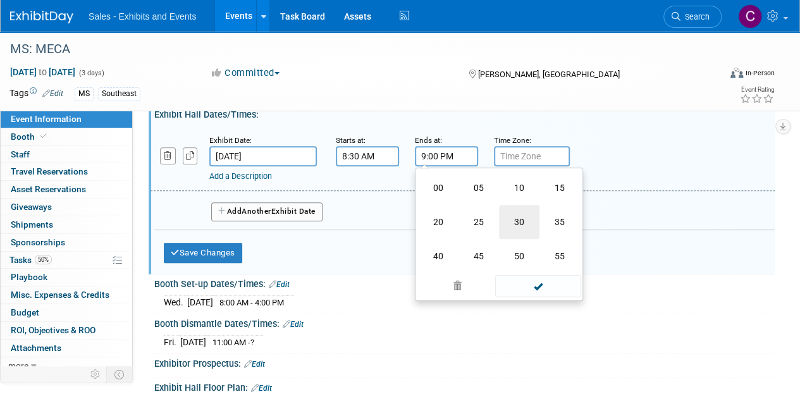
click at [516, 224] on td "30" at bounding box center [519, 222] width 40 height 34
type input "9:30 PM"
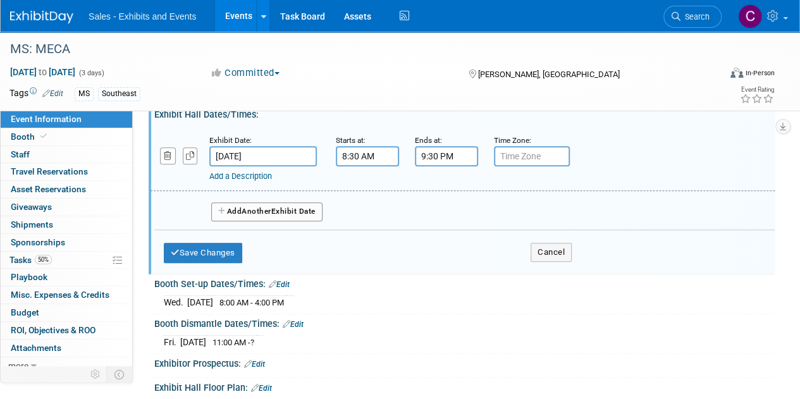
click at [259, 172] on link "Add a Description" at bounding box center [240, 175] width 63 height 9
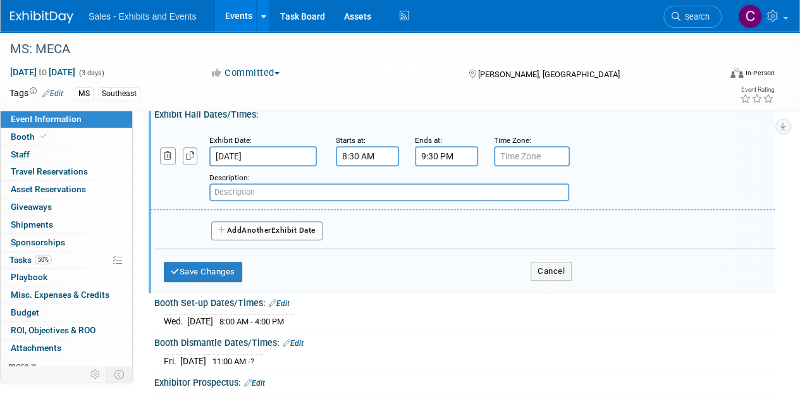
paste input "Exhibit Hall Grand Opening"
type input "Exhibit Hall Grand Opening"
click at [253, 237] on button "Add Another Exhibit Date" at bounding box center [266, 230] width 111 height 19
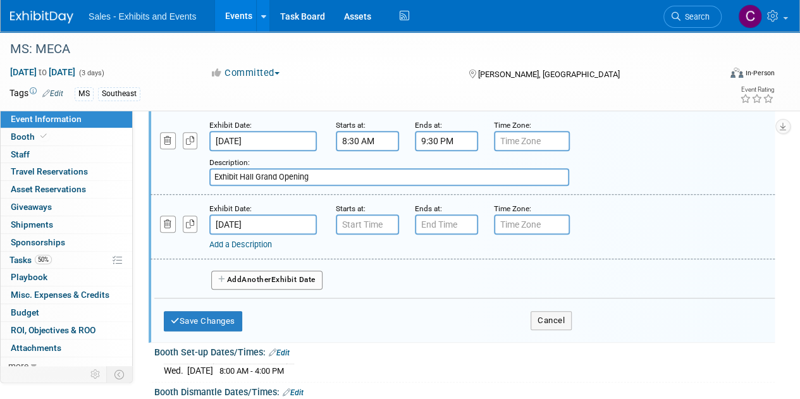
scroll to position [181, 0]
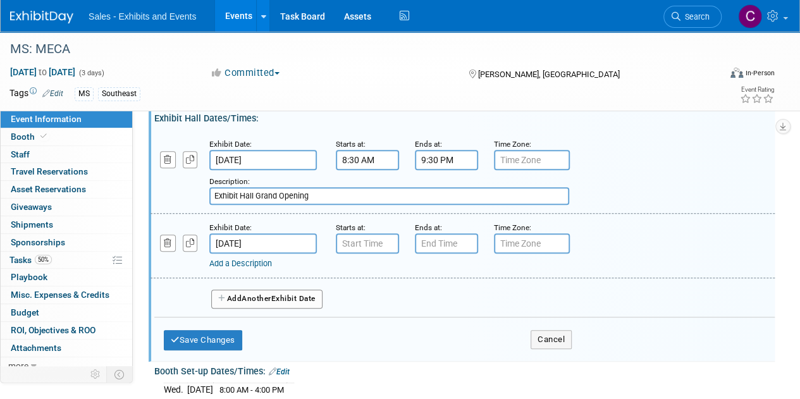
click at [442, 162] on input "9:30 PM" at bounding box center [446, 160] width 63 height 20
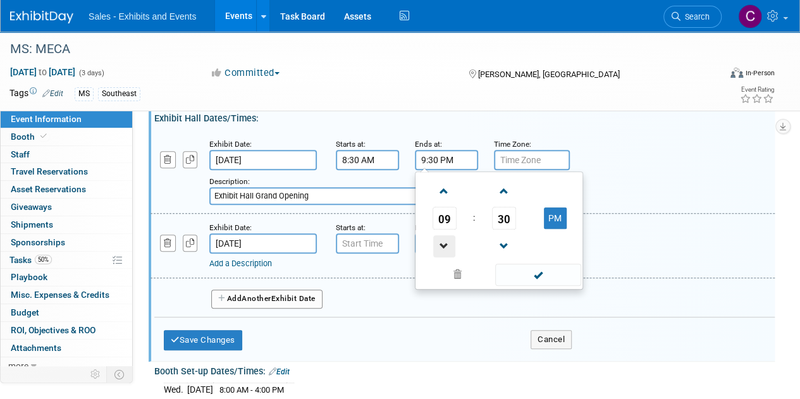
click at [448, 245] on span at bounding box center [444, 246] width 22 height 22
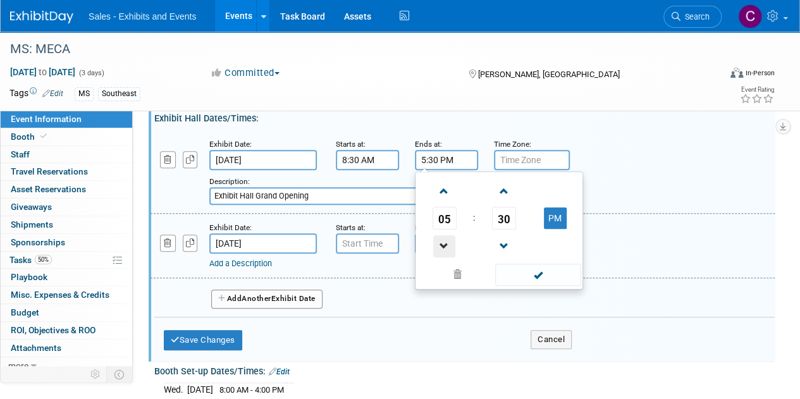
type input "4:30 PM"
drag, startPoint x: 544, startPoint y: 277, endPoint x: 461, endPoint y: 264, distance: 83.1
click at [544, 277] on span at bounding box center [537, 275] width 85 height 22
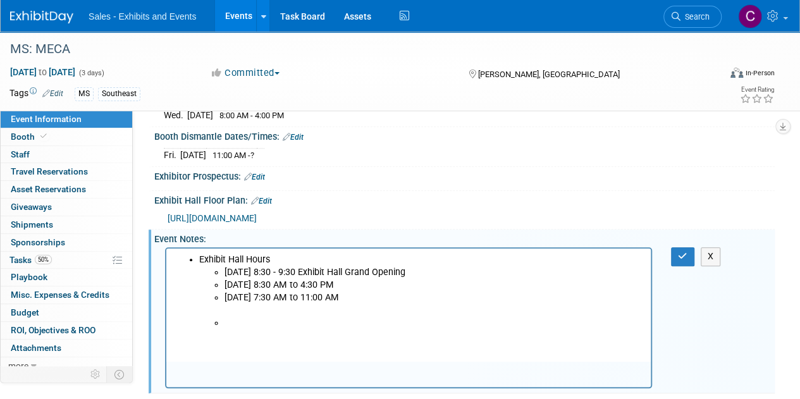
scroll to position [152, 0]
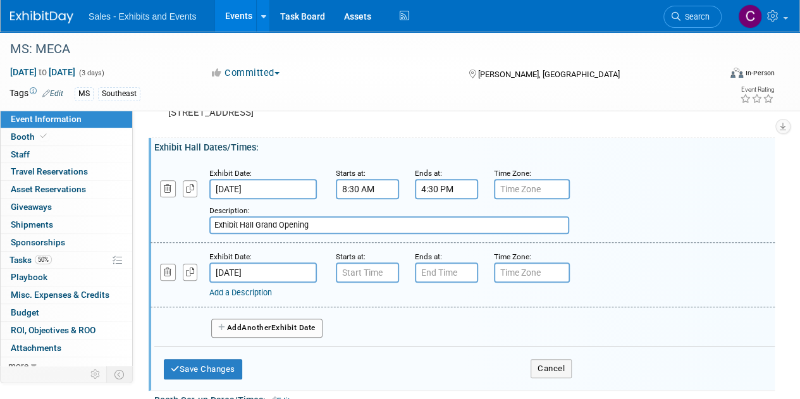
click at [382, 228] on input "Exhibit Hall Grand Opening" at bounding box center [389, 225] width 360 height 18
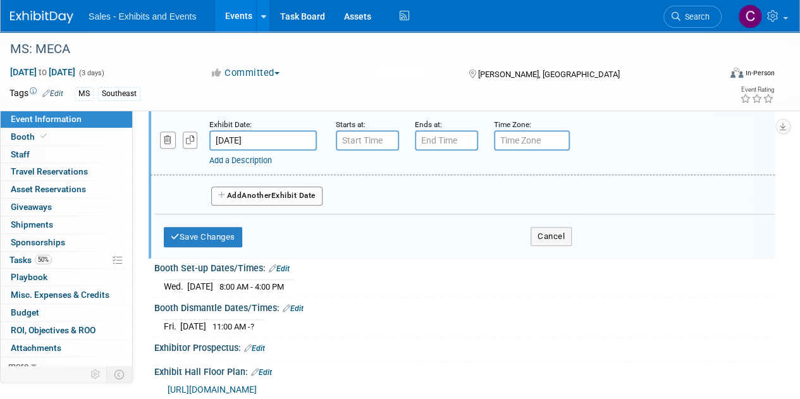
scroll to position [183, 0]
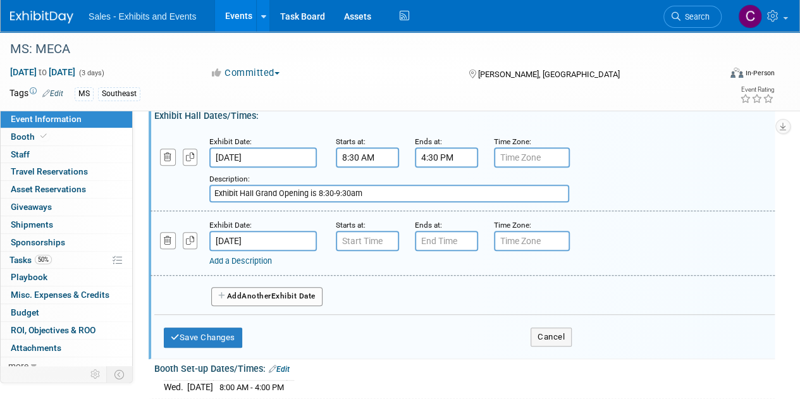
type input "Exhibit Hall Grand Opening is 8:30-9:30am"
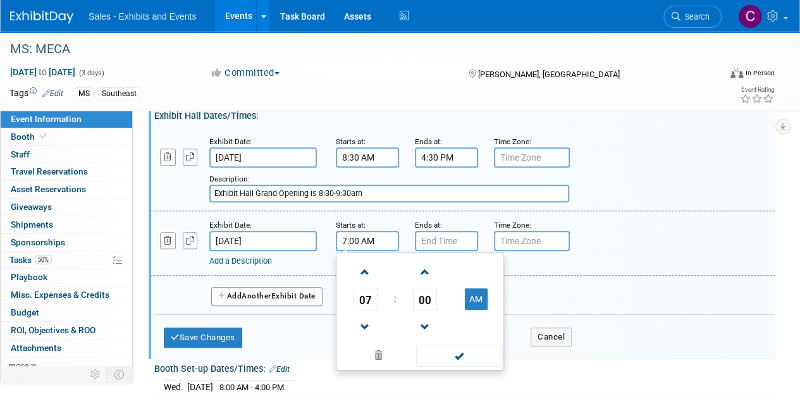
click at [376, 241] on input "7:00 AM" at bounding box center [367, 241] width 63 height 20
click at [420, 294] on span "00" at bounding box center [425, 299] width 24 height 23
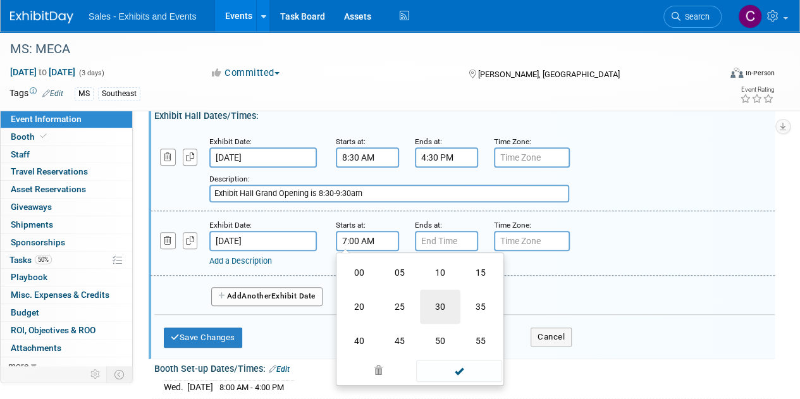
click at [444, 302] on td "30" at bounding box center [440, 307] width 40 height 34
type input "7:30 AM"
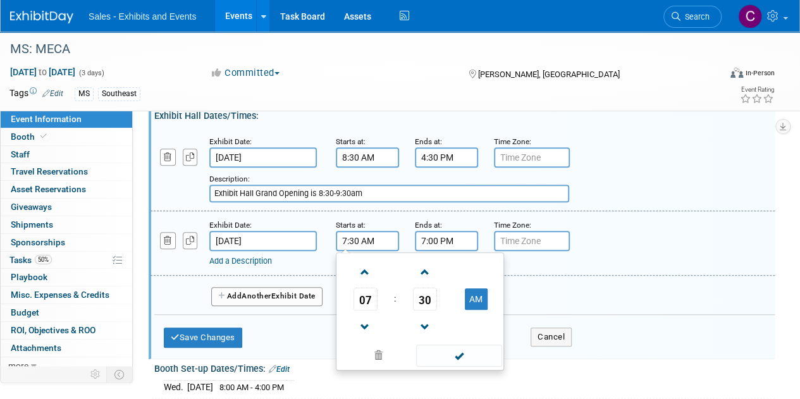
click at [434, 240] on input "7:00 PM" at bounding box center [446, 241] width 63 height 20
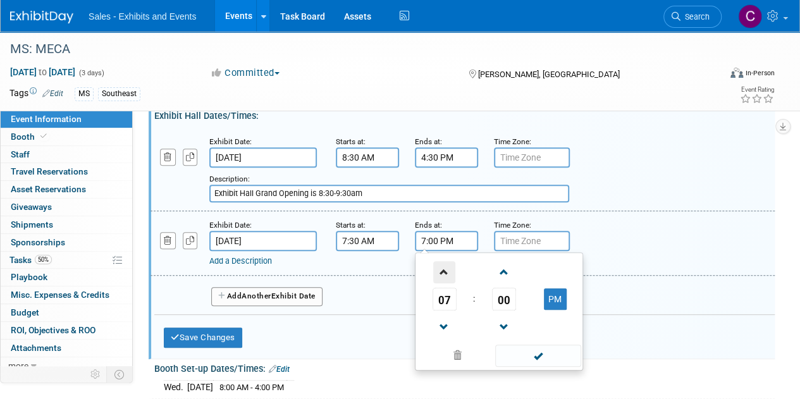
click at [448, 273] on span at bounding box center [444, 272] width 22 height 22
click at [555, 290] on button "PM" at bounding box center [555, 298] width 23 height 21
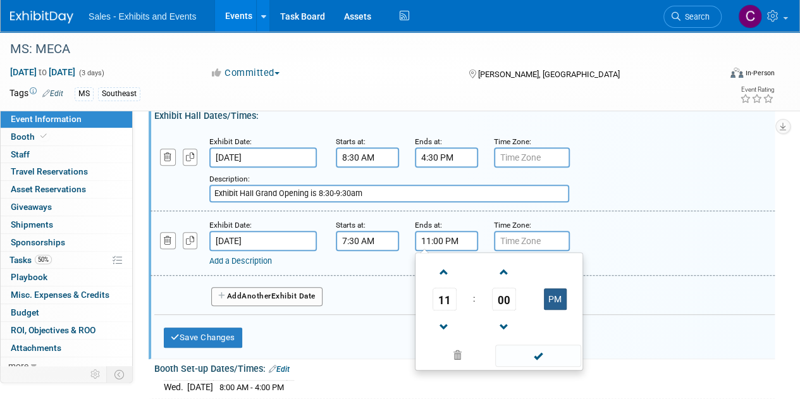
type input "11:00 AM"
click at [518, 358] on span at bounding box center [537, 356] width 85 height 22
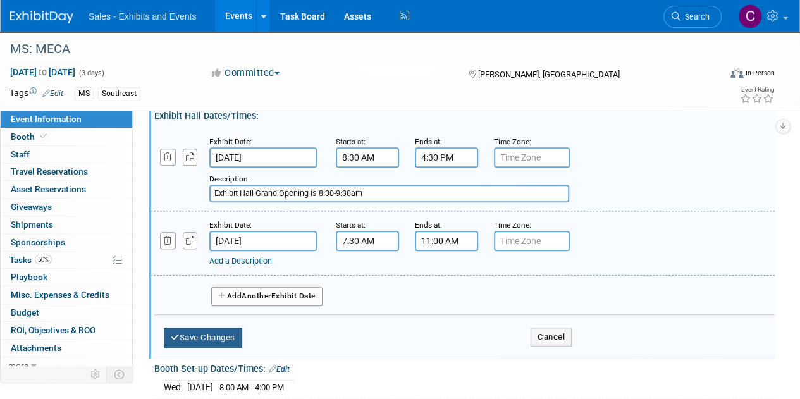
drag, startPoint x: 226, startPoint y: 335, endPoint x: 211, endPoint y: 242, distance: 94.2
click at [226, 335] on button "Save Changes" at bounding box center [203, 337] width 78 height 20
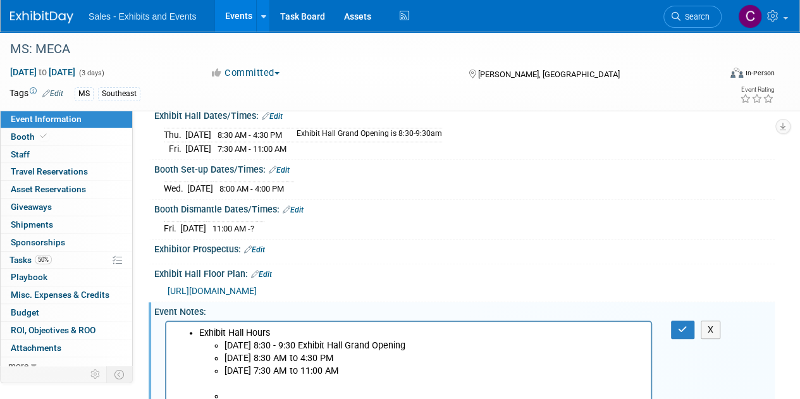
click at [444, 370] on p "Friday, February 27, 2026 – 7:30 AM to 11:00 AM" at bounding box center [433, 370] width 419 height 13
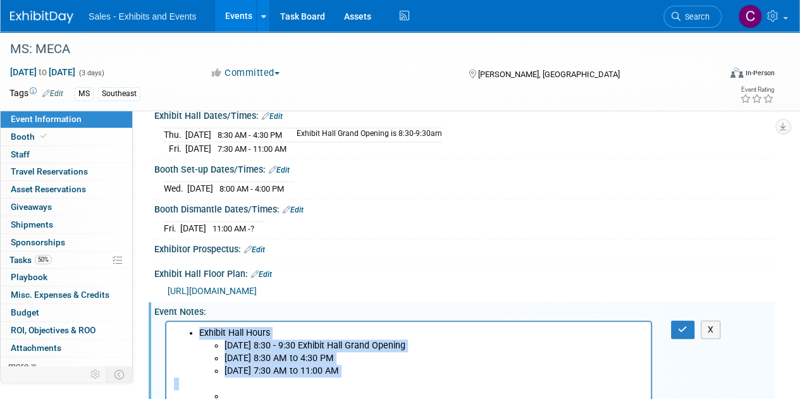
drag, startPoint x: 241, startPoint y: 398, endPoint x: 305, endPoint y: 632, distance: 242.9
click at [166, 321] on html "Exhibit Hall Hours Thursday, February 26, 2026 – 8:30 - 9:30 Exhibit Hall Grand…" at bounding box center [408, 361] width 484 height 81
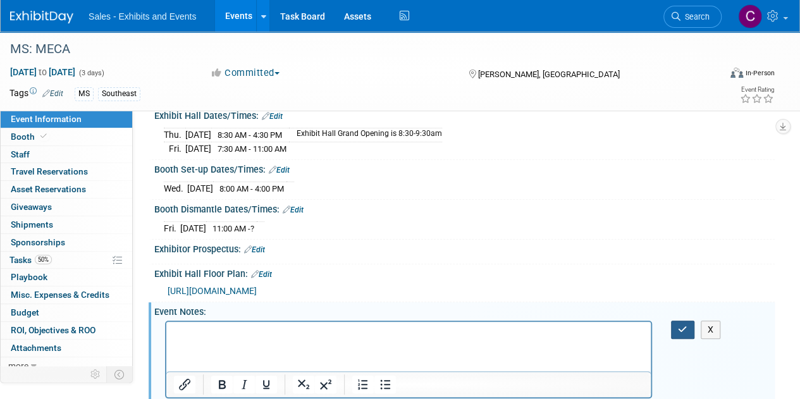
click at [685, 332] on button "button" at bounding box center [682, 329] width 23 height 18
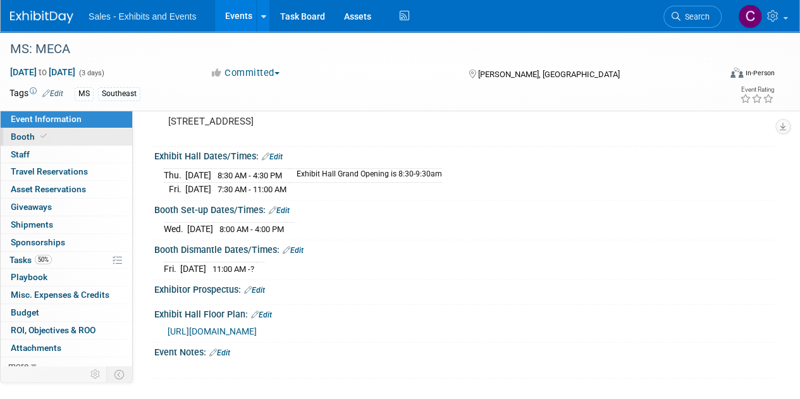
click at [11, 142] on link "Booth" at bounding box center [66, 136] width 131 height 17
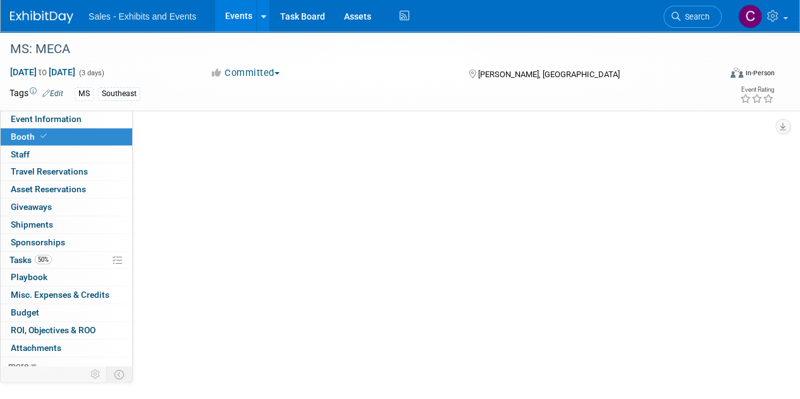
scroll to position [0, 0]
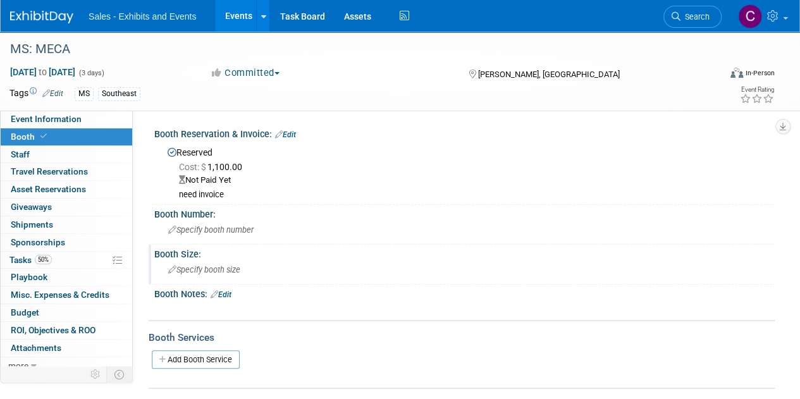
click at [192, 278] on div "Specify booth size" at bounding box center [464, 270] width 601 height 20
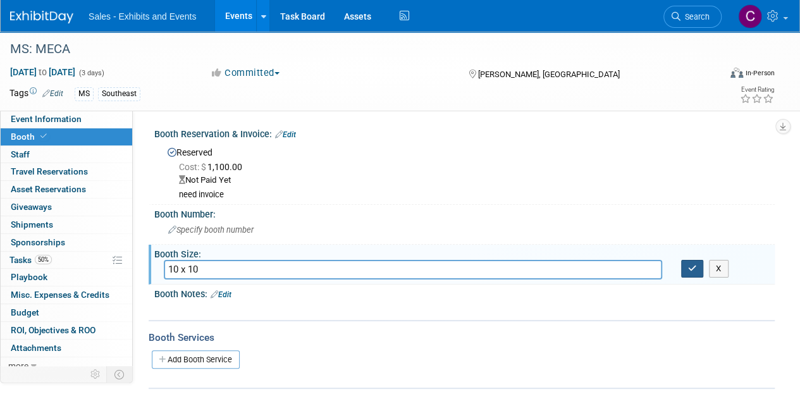
type input "10 x 10"
click at [692, 271] on icon "button" at bounding box center [692, 268] width 9 height 8
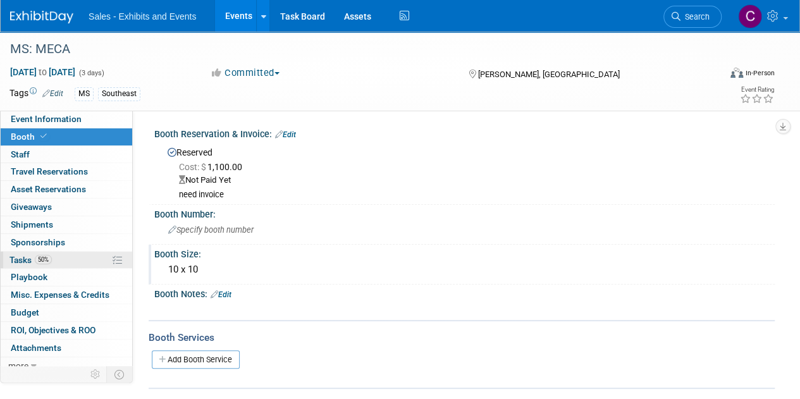
click at [21, 264] on link "50% Tasks 50%" at bounding box center [66, 260] width 131 height 17
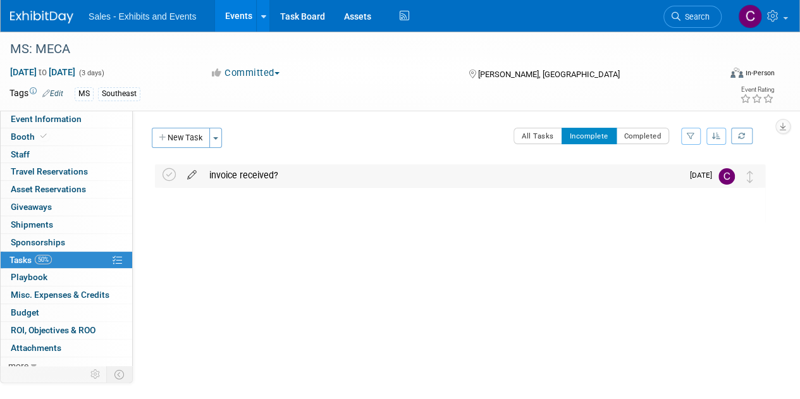
click at [191, 178] on icon at bounding box center [192, 172] width 22 height 16
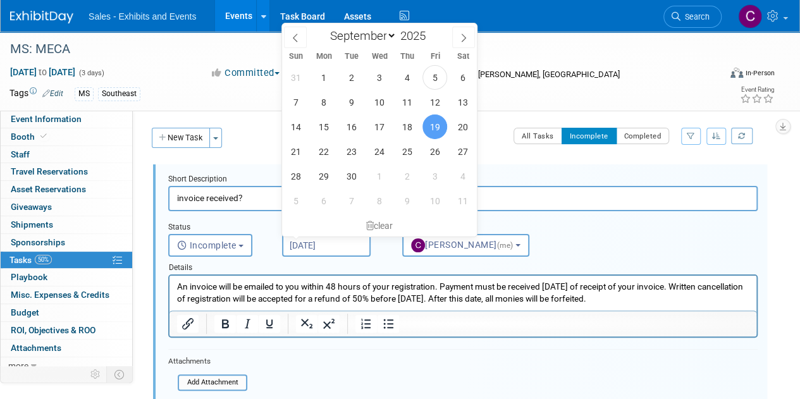
click at [319, 245] on input "Sep 19, 2025" at bounding box center [326, 245] width 88 height 23
click at [432, 104] on span "12" at bounding box center [434, 102] width 25 height 25
type input "Sep 12, 2025"
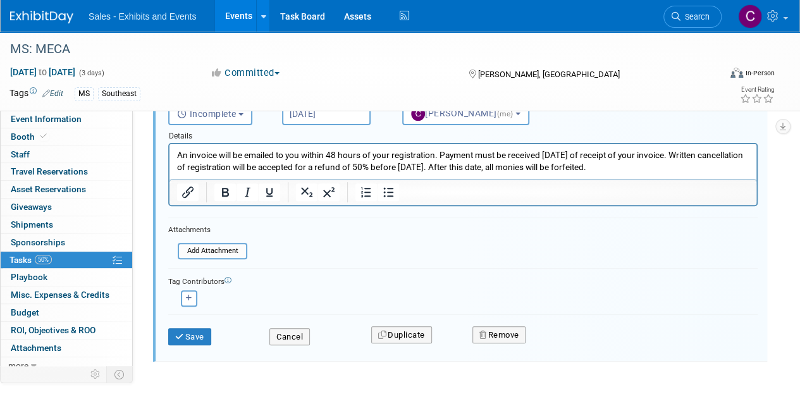
scroll to position [170, 0]
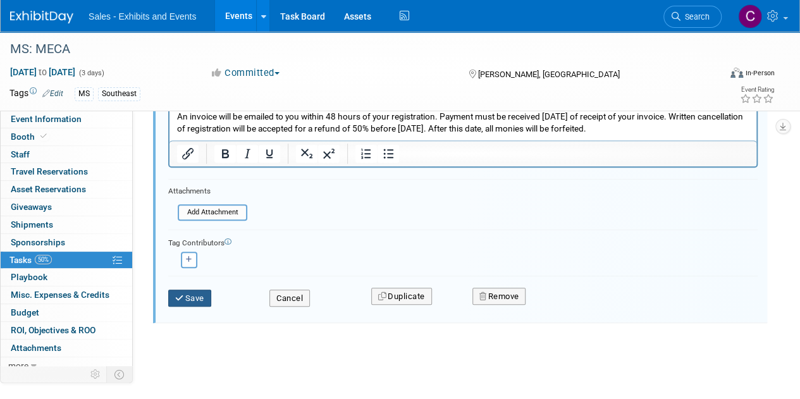
click at [193, 302] on button "Save" at bounding box center [189, 299] width 43 height 18
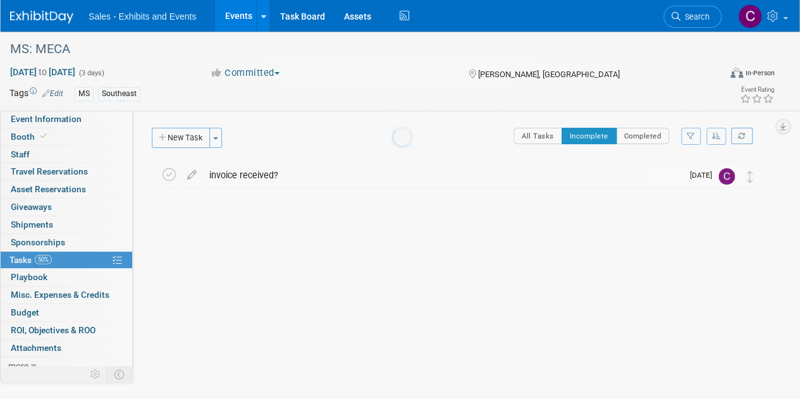
scroll to position [0, 0]
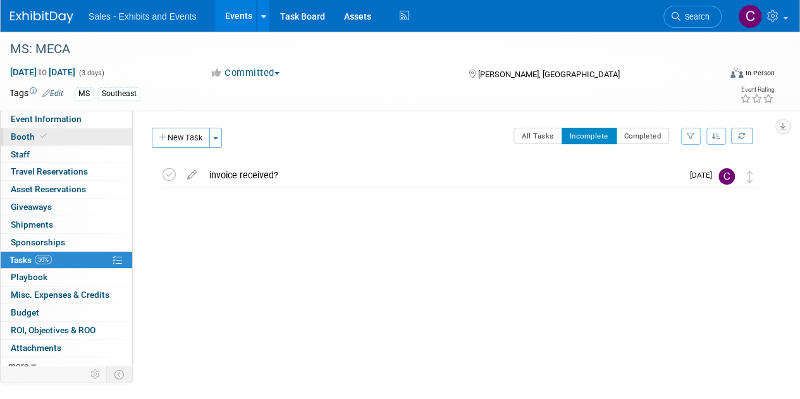
click at [38, 132] on span at bounding box center [43, 135] width 11 height 9
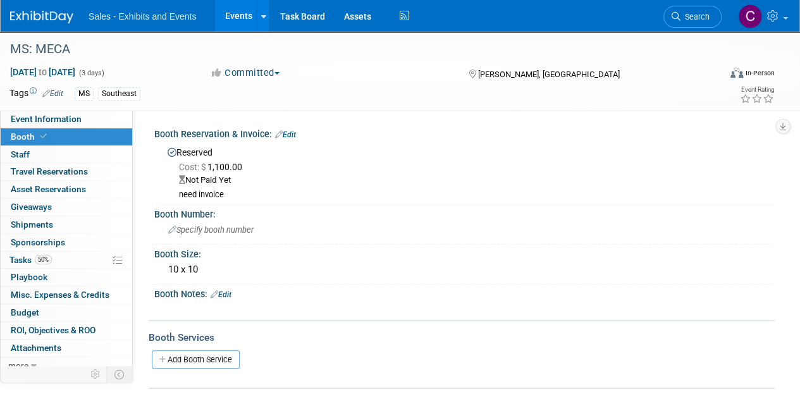
click at [229, 291] on link "Edit" at bounding box center [221, 294] width 21 height 9
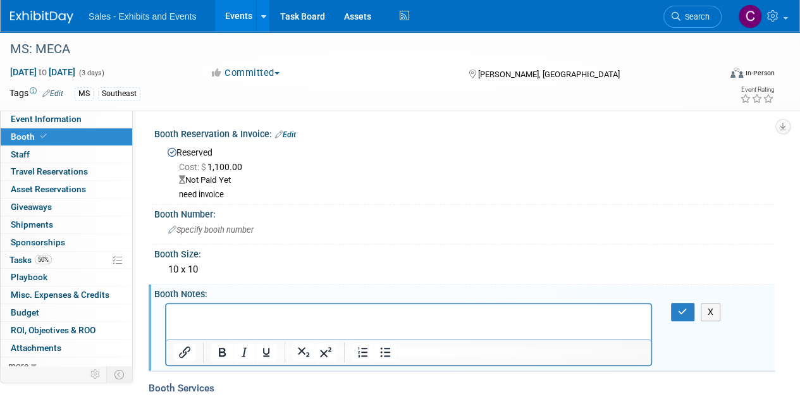
drag, startPoint x: 214, startPoint y: 320, endPoint x: 195, endPoint y: 333, distance: 22.4
click at [194, 321] on html at bounding box center [408, 312] width 484 height 18
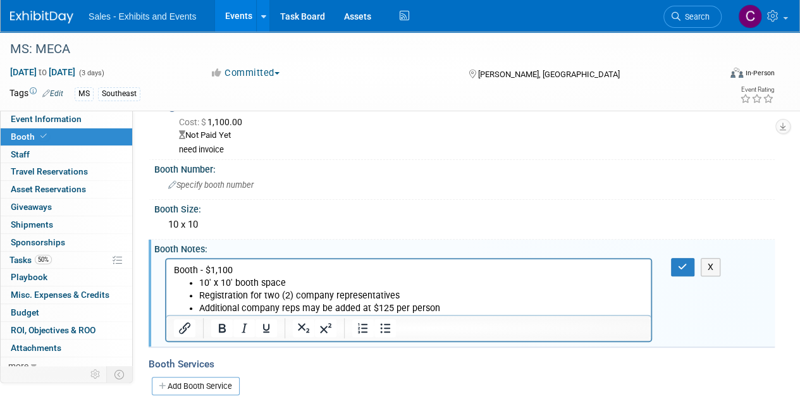
scroll to position [48, 0]
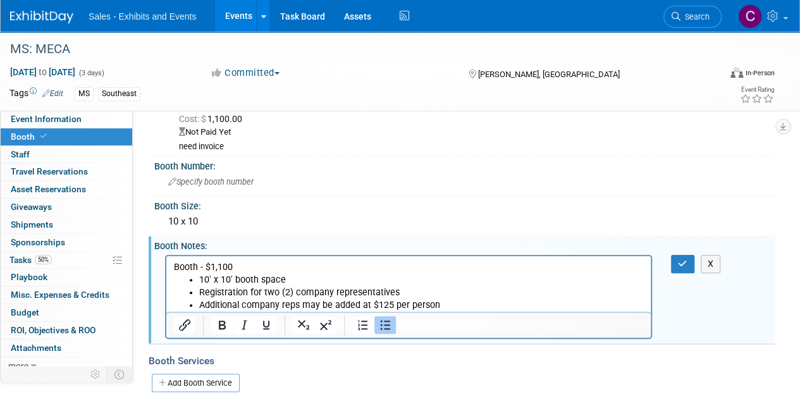
click at [464, 306] on p "Additional company reps may be added at $125 per person" at bounding box center [421, 304] width 444 height 13
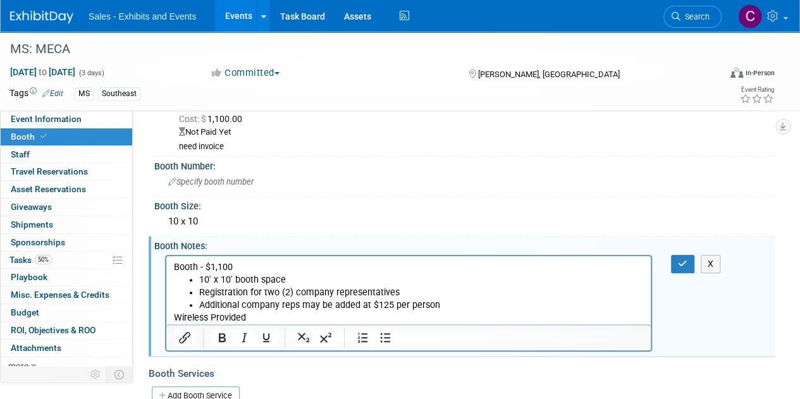
click at [211, 315] on p "Wireless Provided" at bounding box center [409, 317] width 470 height 13
click at [684, 263] on icon "button" at bounding box center [682, 263] width 9 height 9
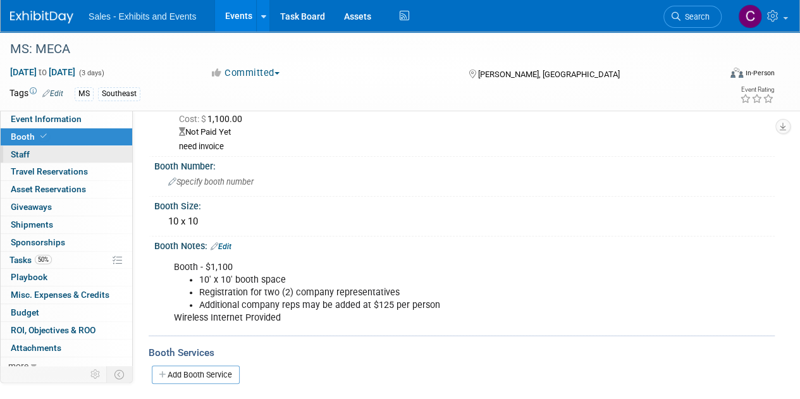
click at [22, 160] on link "0 Staff 0" at bounding box center [66, 154] width 131 height 17
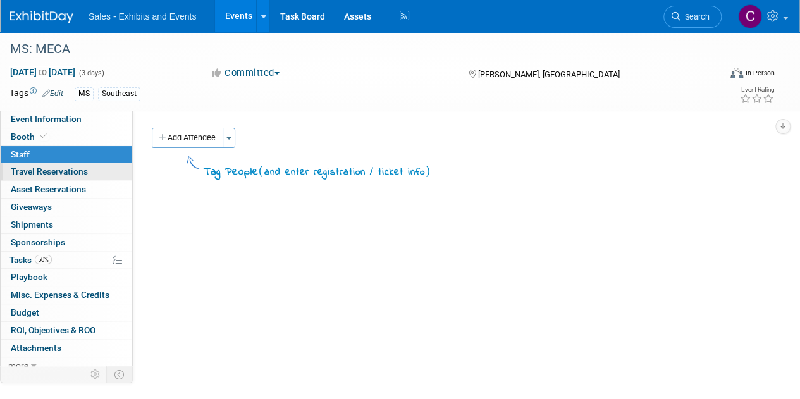
click at [24, 171] on span "Travel Reservations 0" at bounding box center [49, 171] width 77 height 10
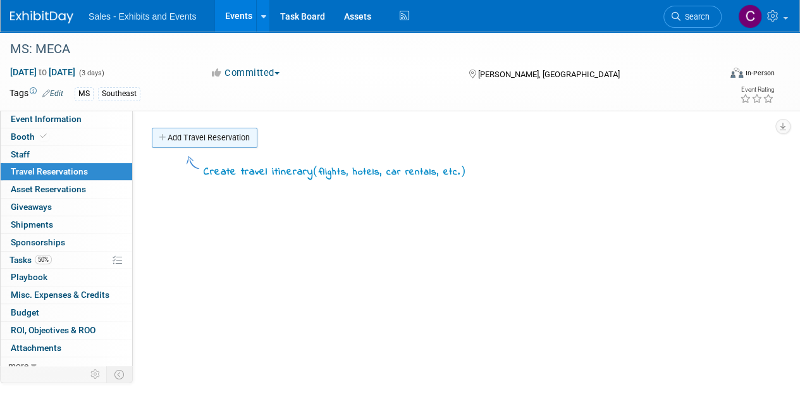
click at [161, 139] on icon at bounding box center [163, 138] width 9 height 8
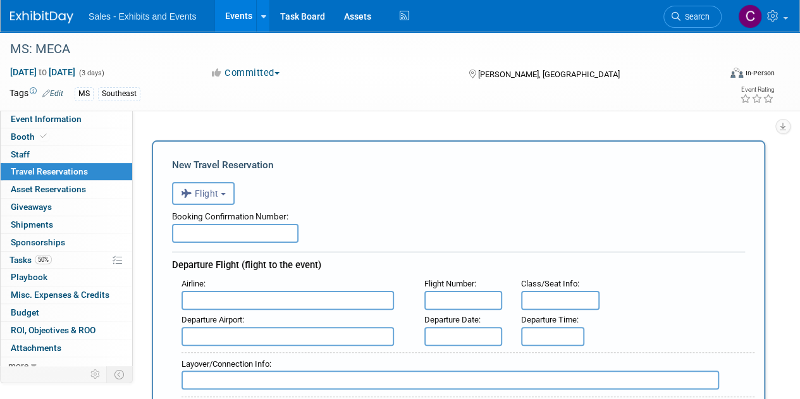
click at [200, 186] on button "Flight" at bounding box center [203, 193] width 63 height 23
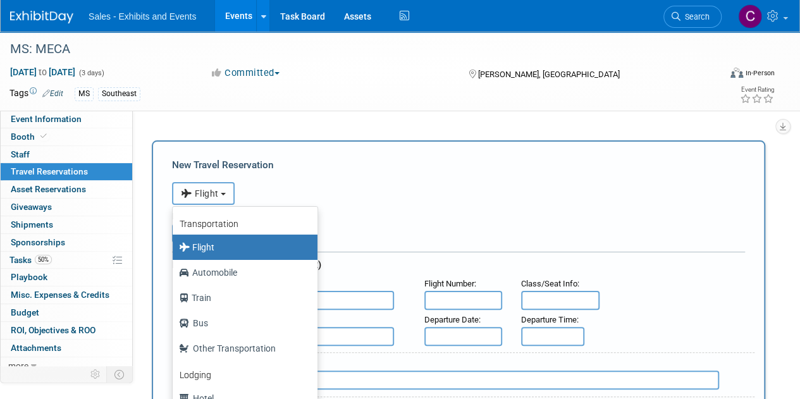
scroll to position [53, 0]
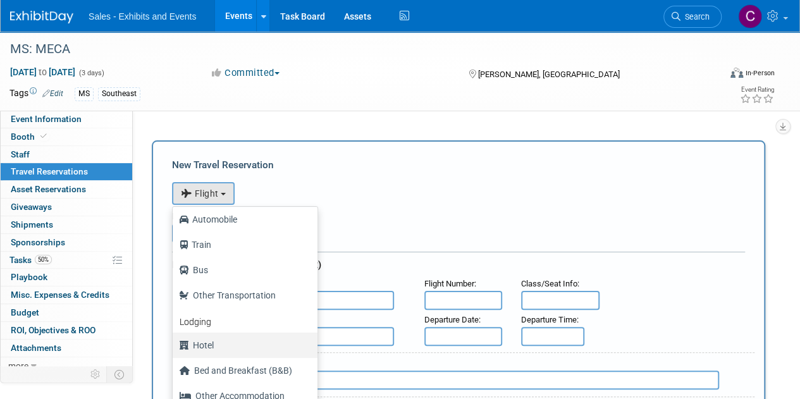
click at [206, 345] on label "Hotel" at bounding box center [242, 345] width 126 height 20
click at [174, 345] on input "Hotel" at bounding box center [170, 343] width 8 height 8
select select "6"
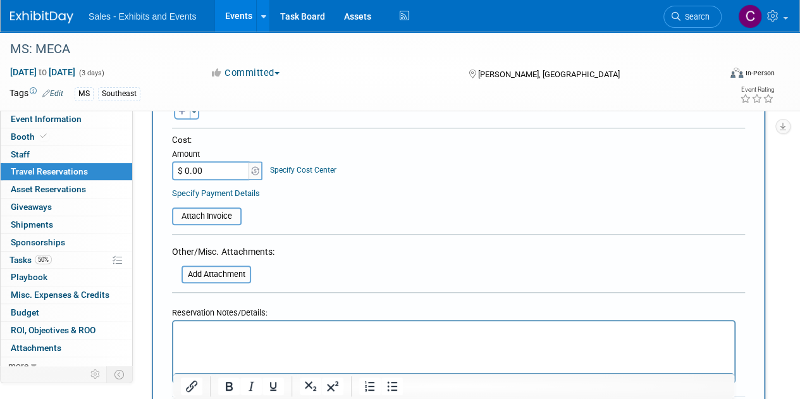
scroll to position [615, 0]
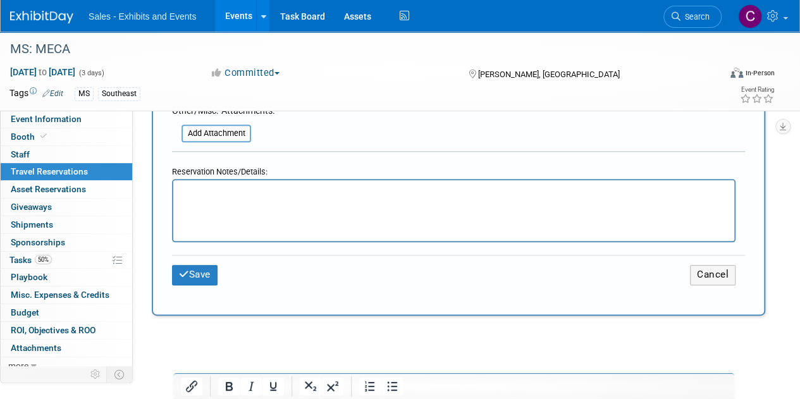
drag, startPoint x: 288, startPoint y: 198, endPoint x: 229, endPoint y: 210, distance: 59.9
click at [229, 198] on html at bounding box center [453, 189] width 561 height 18
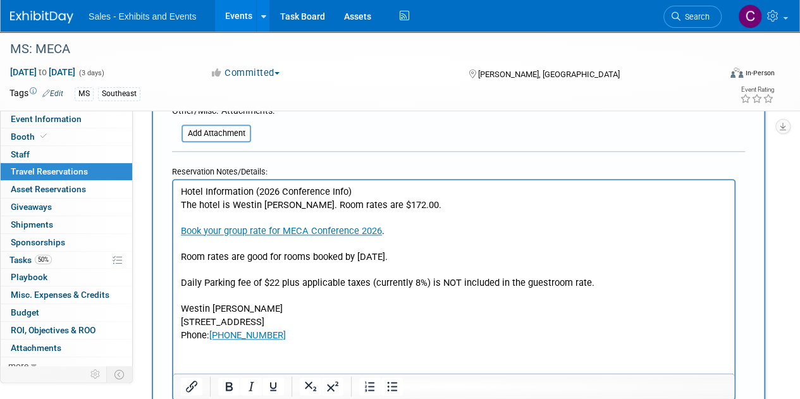
click at [185, 193] on p "Hotel Information (2026 Conference Info)" at bounding box center [454, 191] width 546 height 13
drag, startPoint x: 181, startPoint y: 192, endPoint x: 373, endPoint y: 190, distance: 192.2
click at [373, 190] on p "Hotel Information (2026 Conference Info)" at bounding box center [454, 191] width 546 height 13
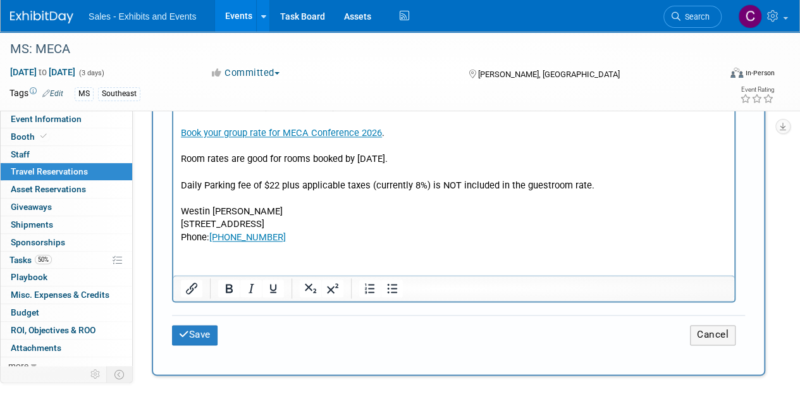
scroll to position [733, 0]
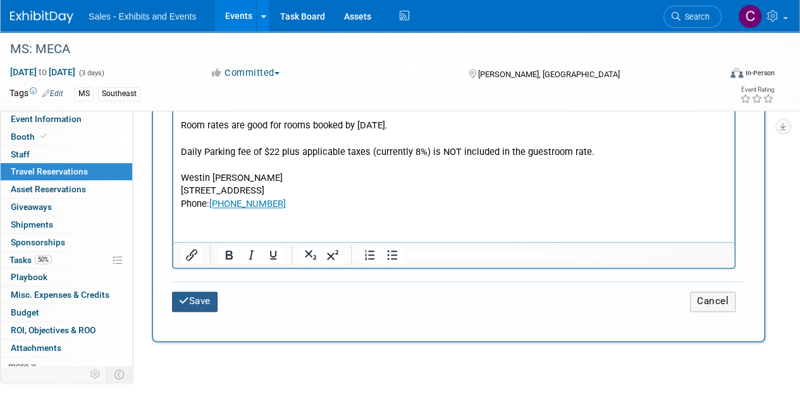
click at [197, 293] on button "Save" at bounding box center [195, 301] width 46 height 20
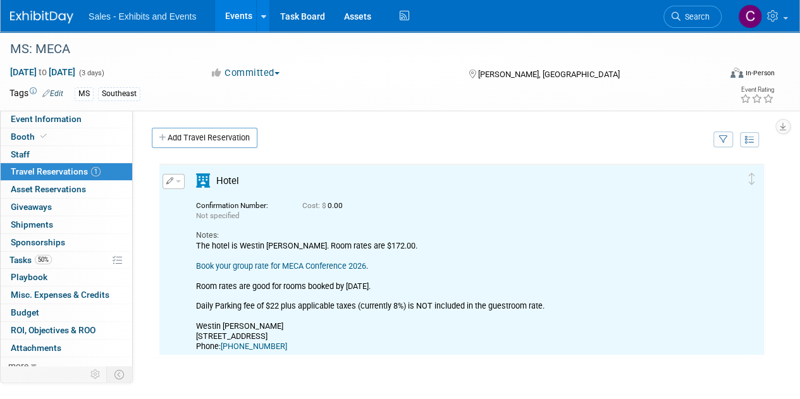
scroll to position [0, 0]
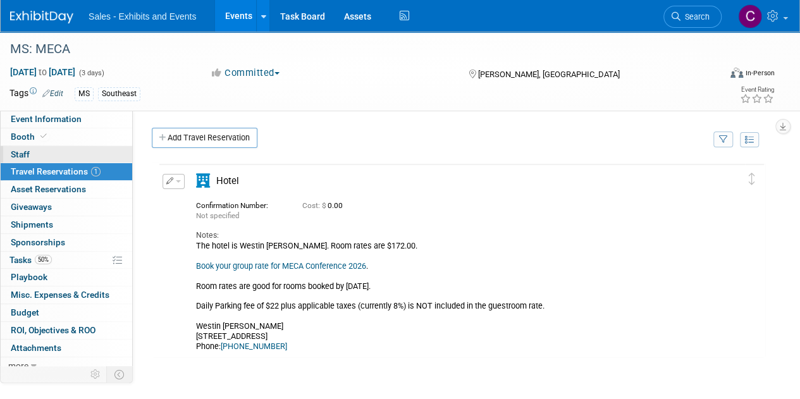
click at [22, 151] on span "Staff 0" at bounding box center [20, 154] width 19 height 10
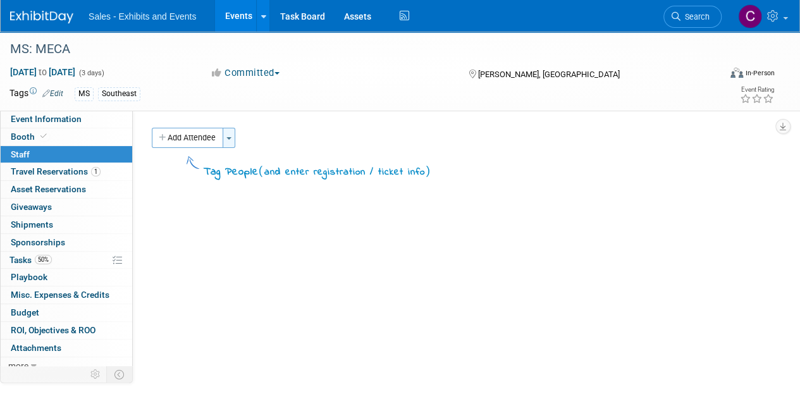
click at [229, 140] on button "Toggle Dropdown" at bounding box center [229, 138] width 13 height 20
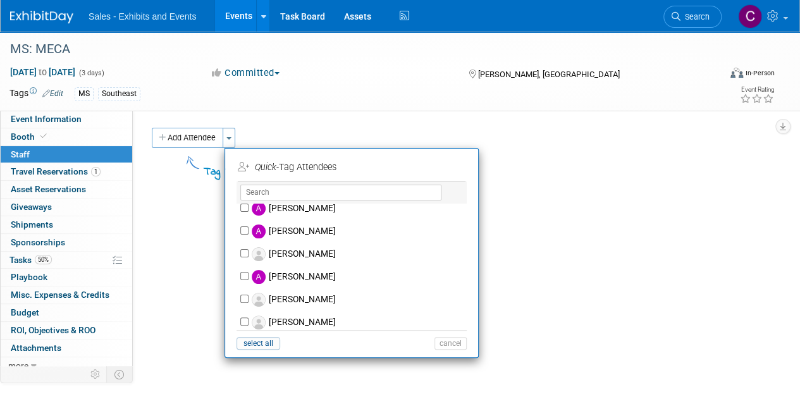
scroll to position [564, 0]
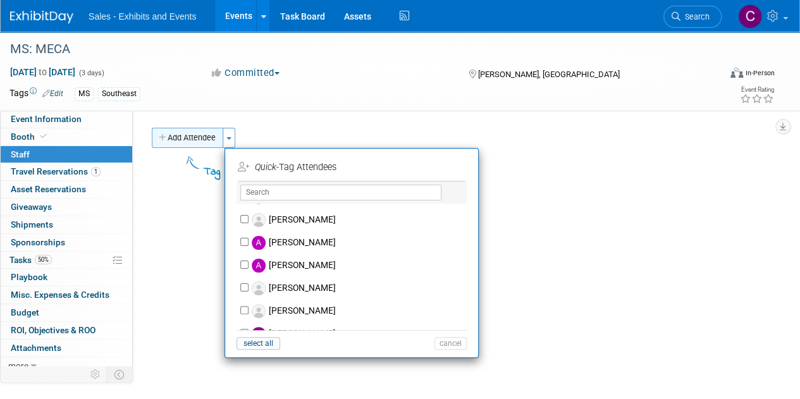
click at [188, 132] on button "Add Attendee" at bounding box center [187, 138] width 71 height 20
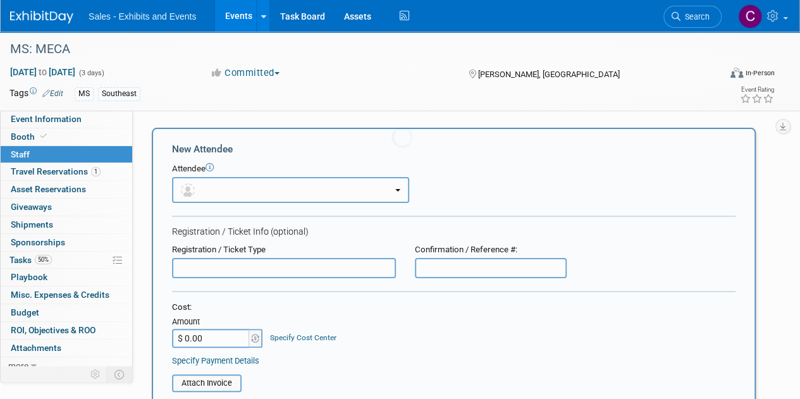
scroll to position [0, 0]
click at [336, 199] on button "button" at bounding box center [290, 190] width 237 height 26
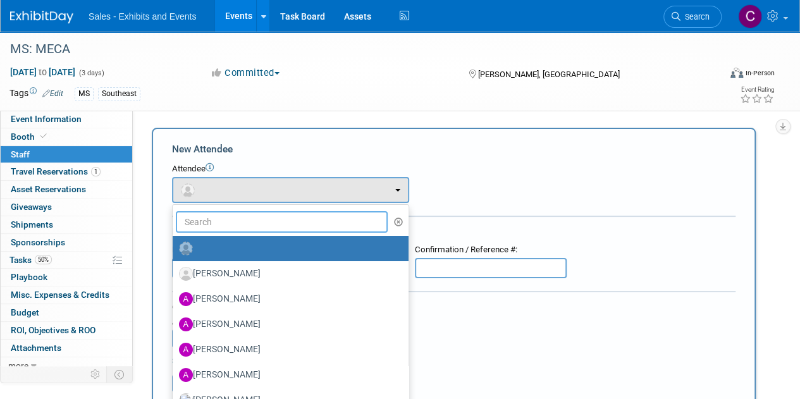
click at [272, 224] on input "text" at bounding box center [282, 221] width 212 height 21
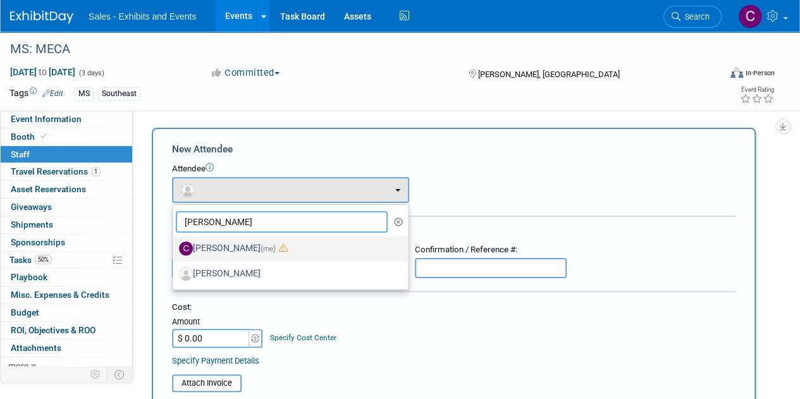
type input "christine"
click at [226, 250] on label "Christine Lurz (me)" at bounding box center [287, 248] width 217 height 20
click at [174, 250] on input "Christine Lurz (me)" at bounding box center [170, 247] width 8 height 8
select select "a9e3834d-668b-4315-a5d4-069993be606a"
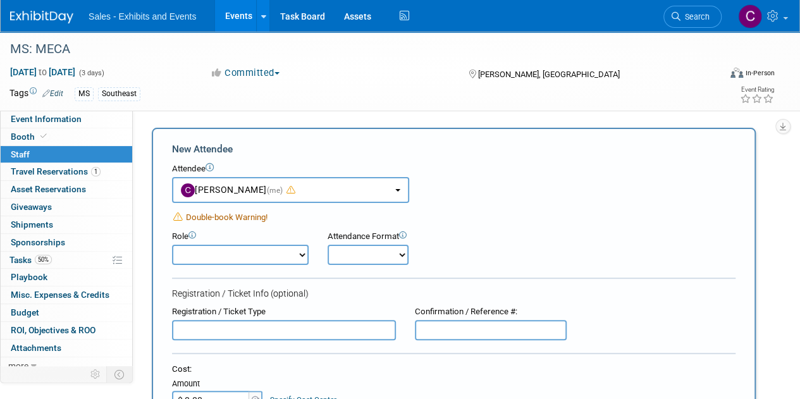
click at [248, 257] on select "Author Demonstrator Host Planner Presenter Product Rep Sales Representative" at bounding box center [240, 255] width 137 height 20
select select "6"
click at [172, 245] on select "Author Demonstrator Host Planner Presenter Product Rep Sales Representative" at bounding box center [240, 255] width 137 height 20
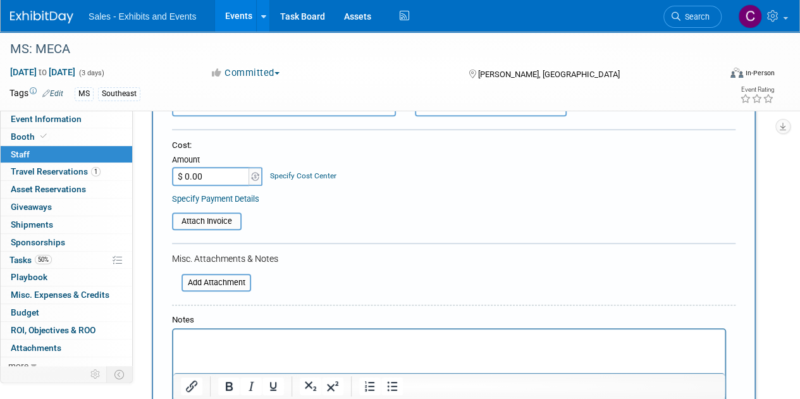
scroll to position [446, 0]
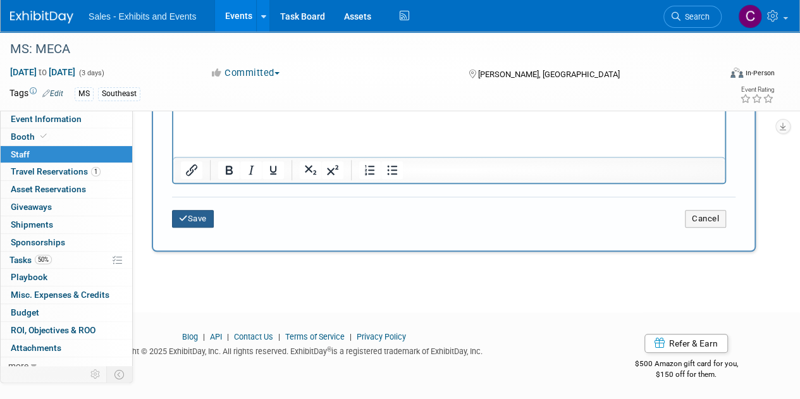
drag, startPoint x: 197, startPoint y: 223, endPoint x: 305, endPoint y: 219, distance: 107.5
click at [197, 223] on button "Save" at bounding box center [193, 219] width 42 height 18
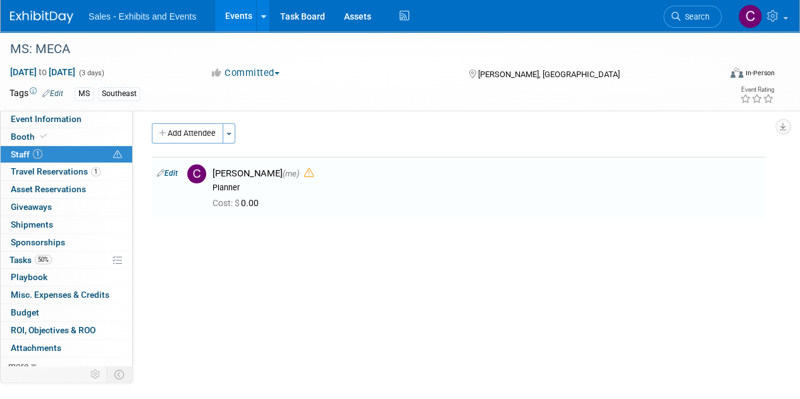
scroll to position [0, 0]
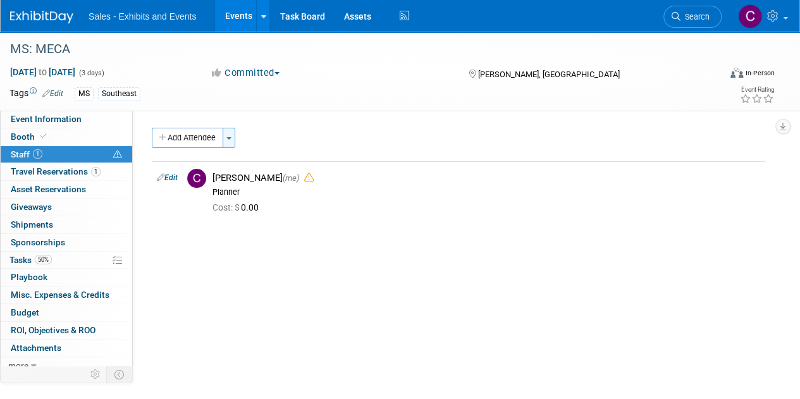
click at [226, 142] on button "Toggle Dropdown" at bounding box center [229, 138] width 13 height 20
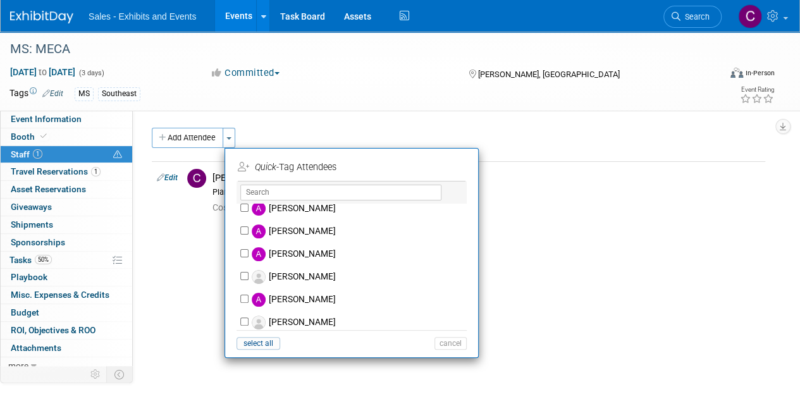
scroll to position [368, 0]
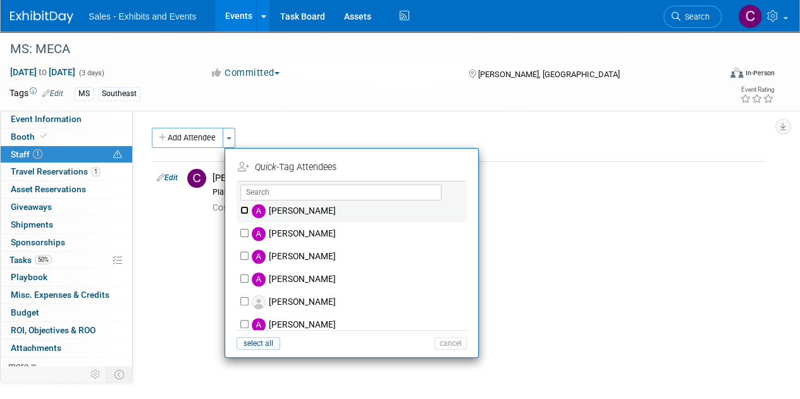
click at [247, 206] on input "Andrea Shane" at bounding box center [244, 210] width 8 height 8
checkbox input "true"
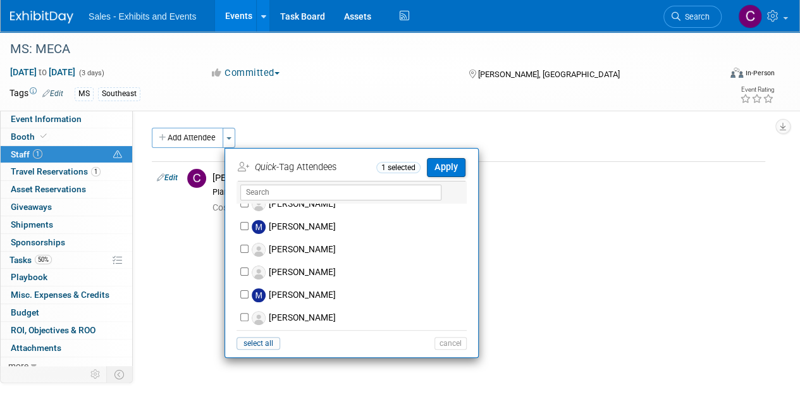
scroll to position [5034, 0]
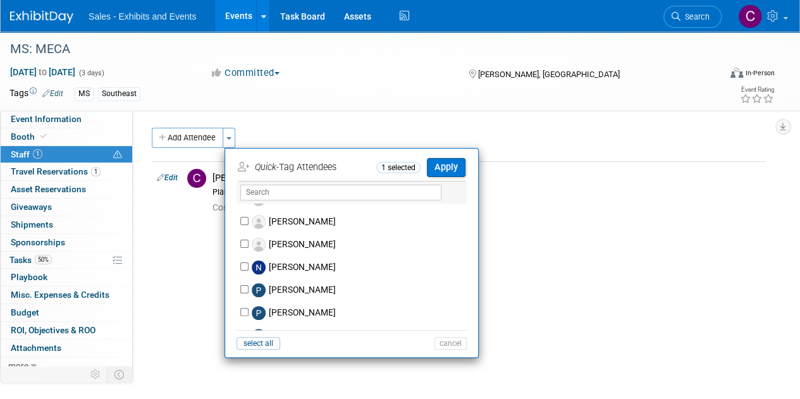
click at [439, 157] on td "Apply" at bounding box center [442, 167] width 45 height 20
click at [458, 168] on button "Apply" at bounding box center [446, 167] width 39 height 18
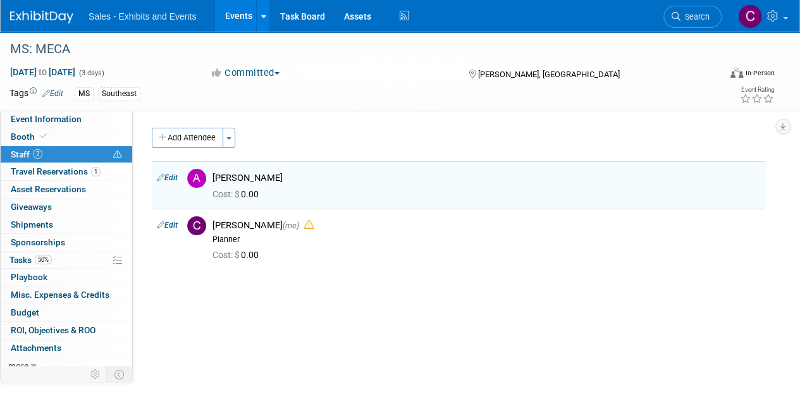
click at [224, 21] on link "Events" at bounding box center [238, 16] width 46 height 32
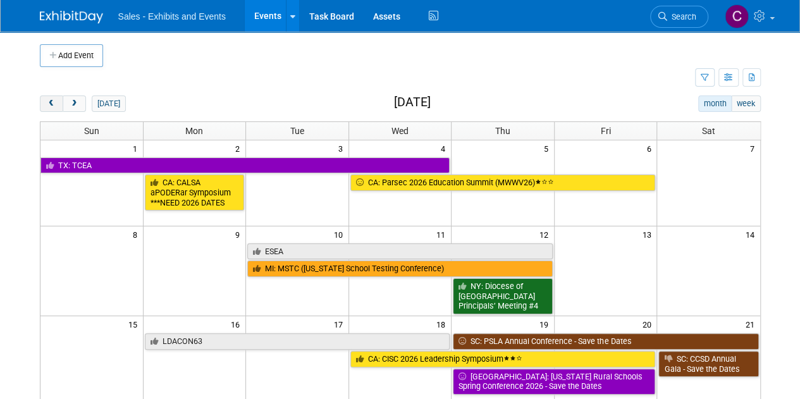
click at [48, 108] on button "prev" at bounding box center [51, 103] width 23 height 16
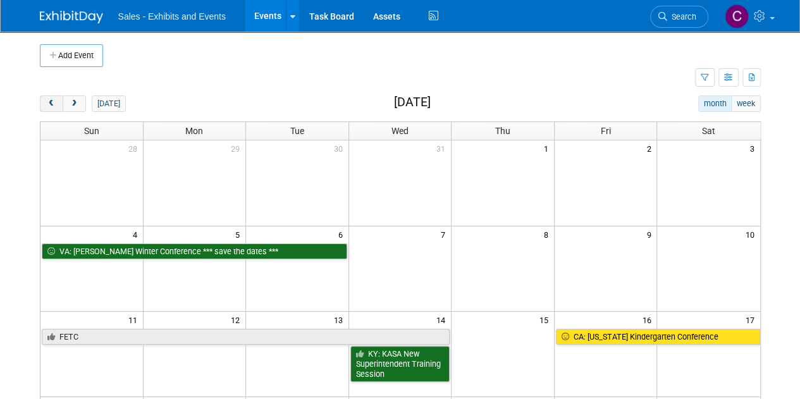
click at [48, 108] on button "prev" at bounding box center [51, 103] width 23 height 16
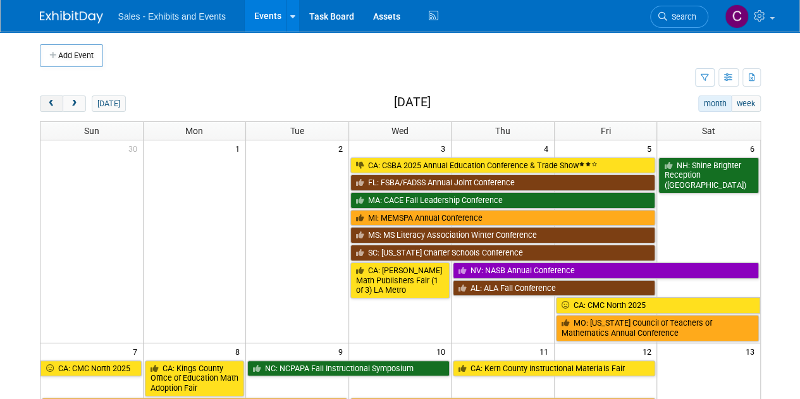
click at [48, 108] on button "prev" at bounding box center [51, 103] width 23 height 16
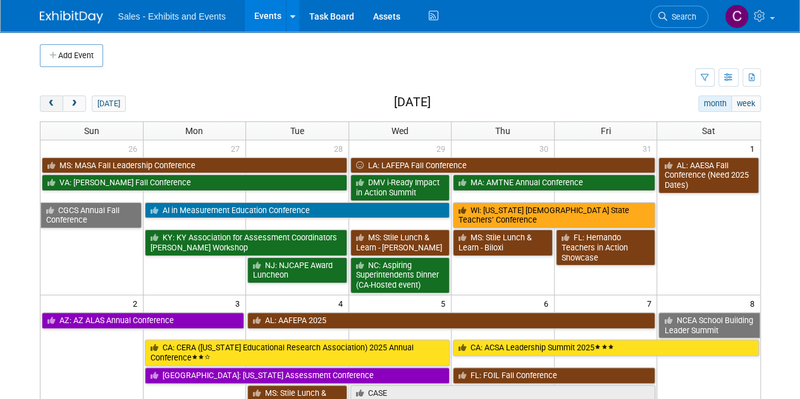
click at [48, 108] on button "prev" at bounding box center [51, 103] width 23 height 16
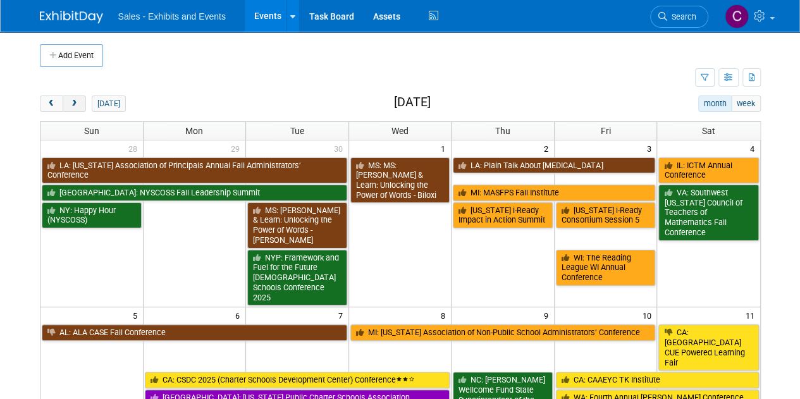
click at [75, 108] on button "next" at bounding box center [74, 103] width 23 height 16
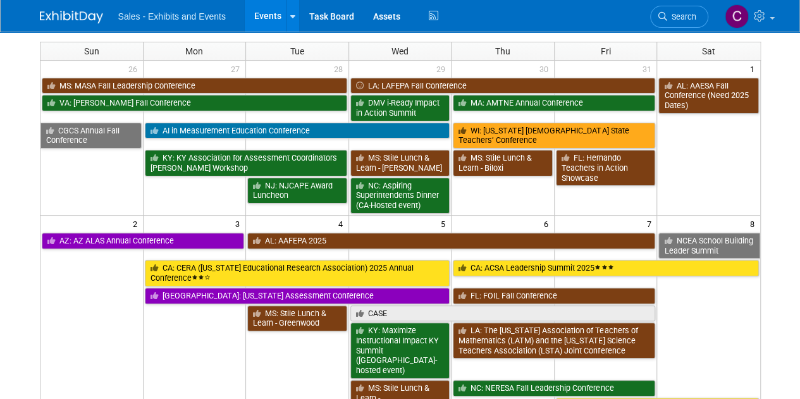
scroll to position [1, 0]
